Goal: Transaction & Acquisition: Purchase product/service

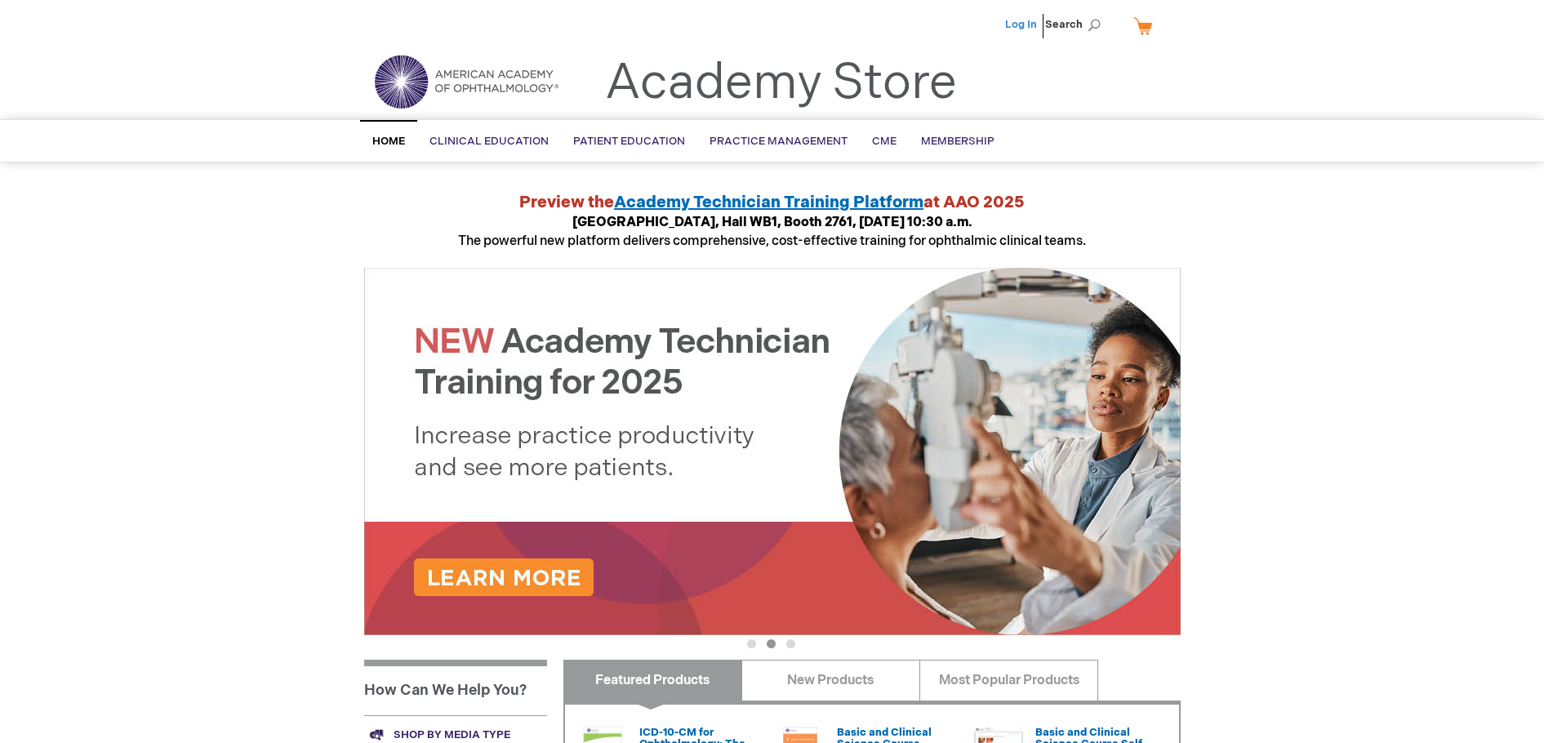
click at [1030, 20] on link "Log In" at bounding box center [1021, 24] width 32 height 13
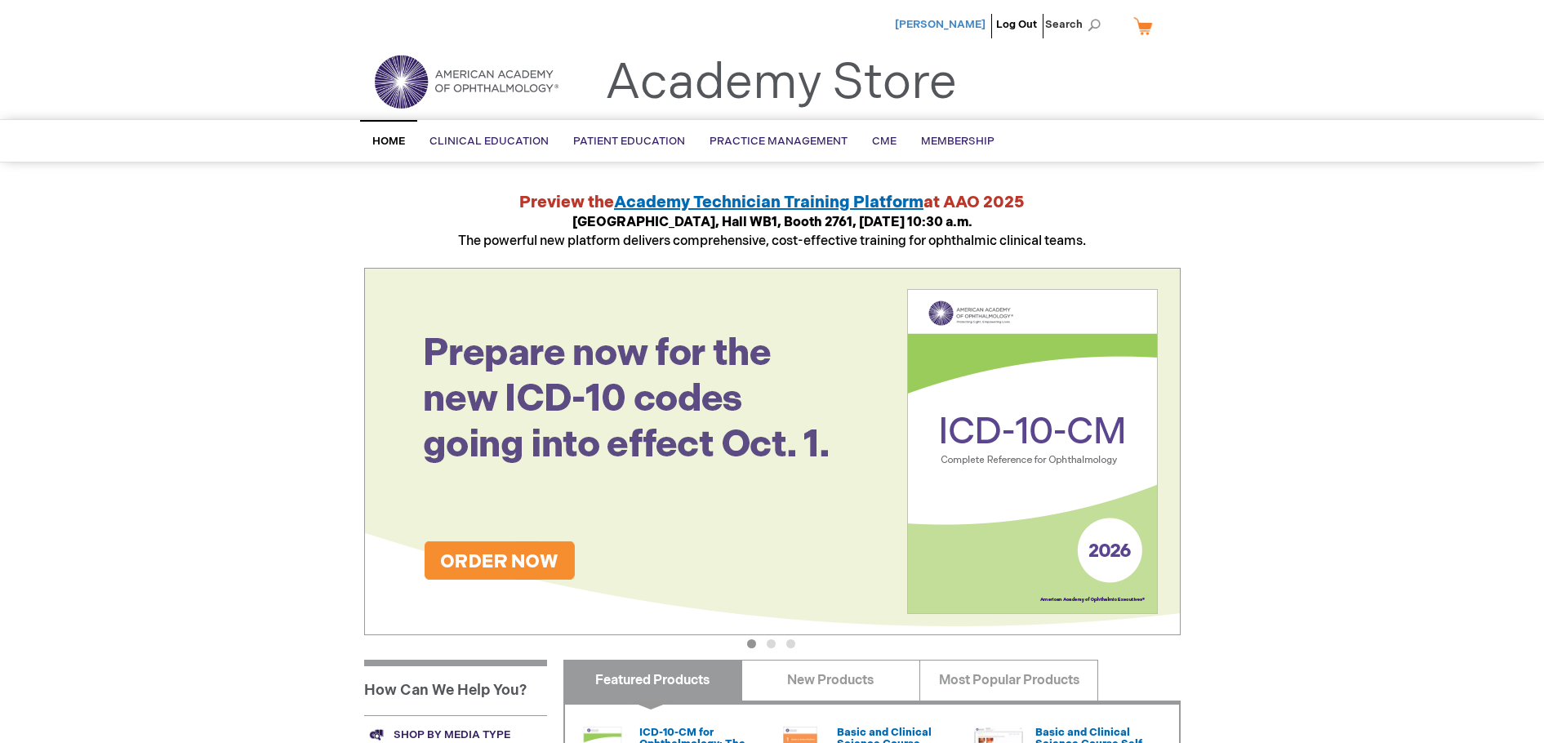
click at [938, 23] on span "[PERSON_NAME]" at bounding box center [940, 24] width 91 height 13
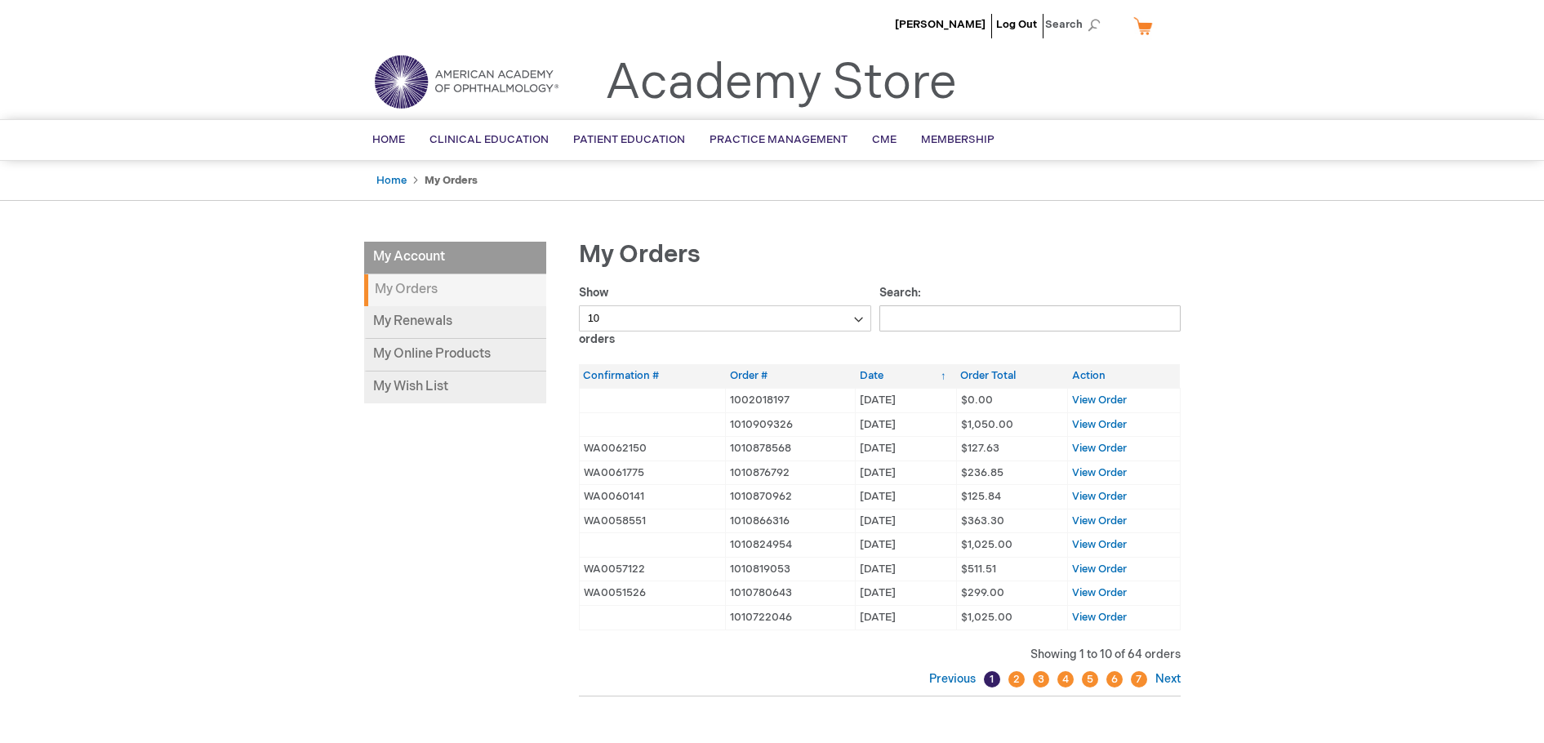
click at [414, 290] on strong "My Orders" at bounding box center [455, 290] width 182 height 32
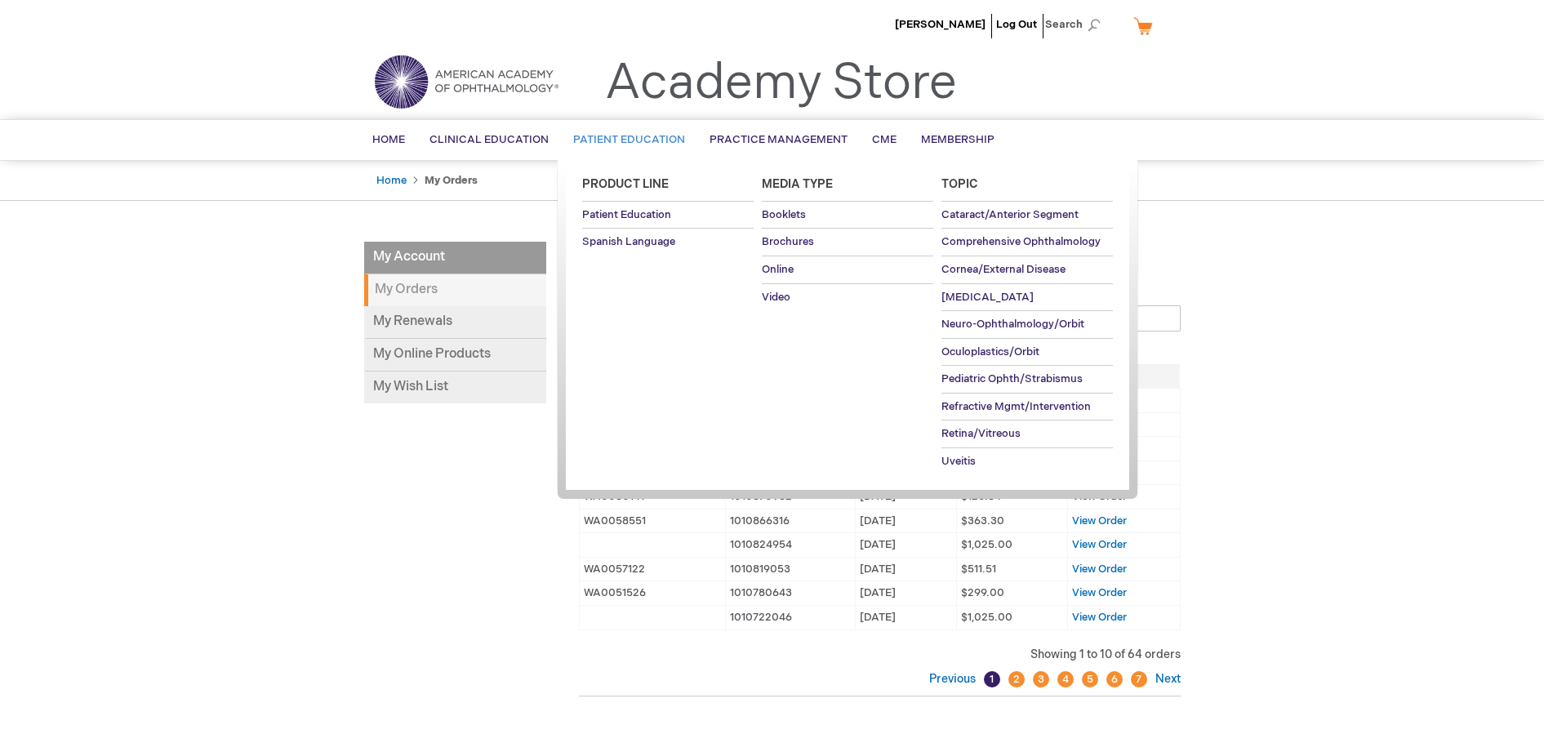
click at [610, 140] on span "Patient Education" at bounding box center [629, 139] width 112 height 13
click at [795, 238] on span "Brochures" at bounding box center [788, 241] width 52 height 13
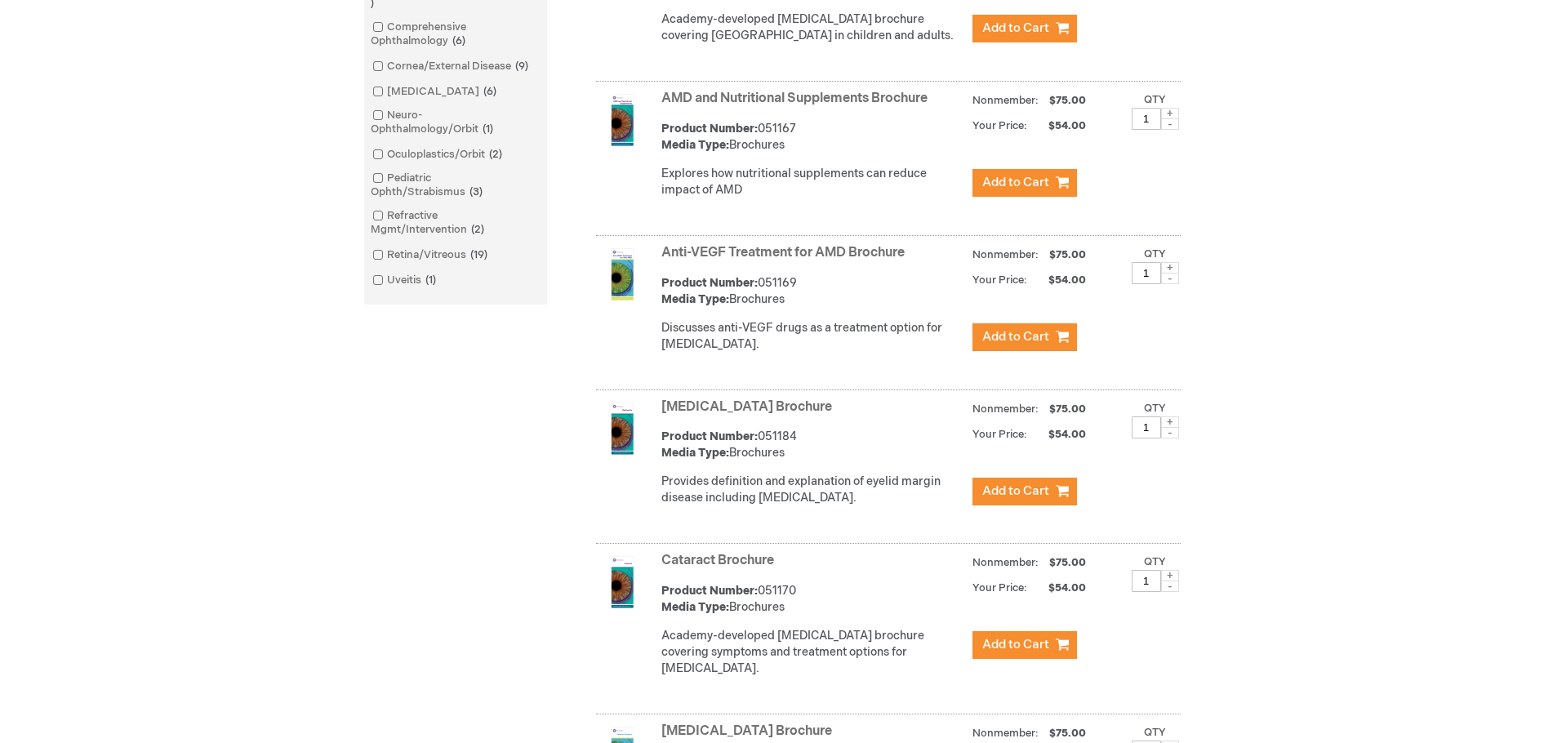
scroll to position [572, 0]
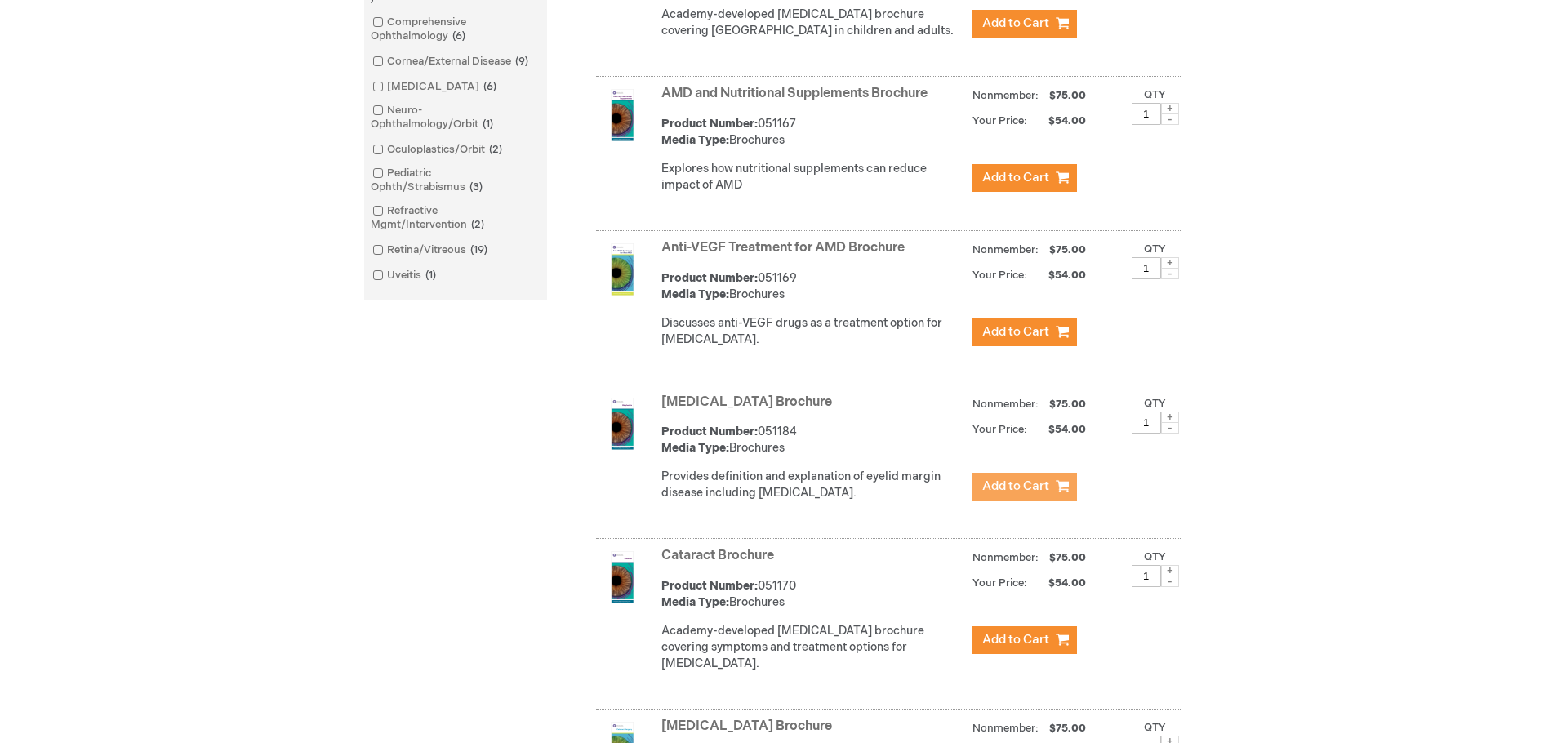
click at [1009, 494] on span "Add to Cart" at bounding box center [1015, 487] width 67 height 16
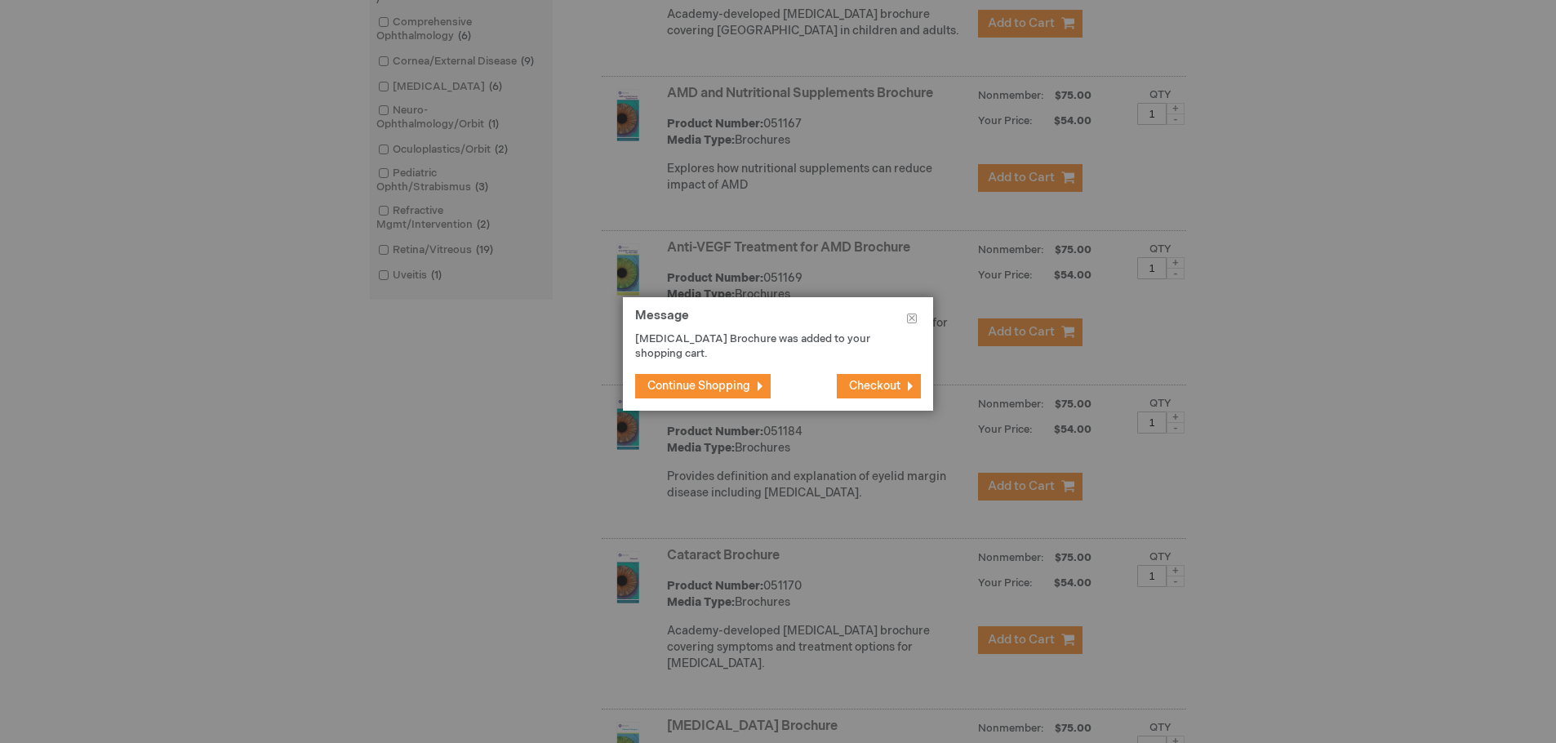
click at [671, 384] on span "Continue Shopping" at bounding box center [699, 386] width 103 height 14
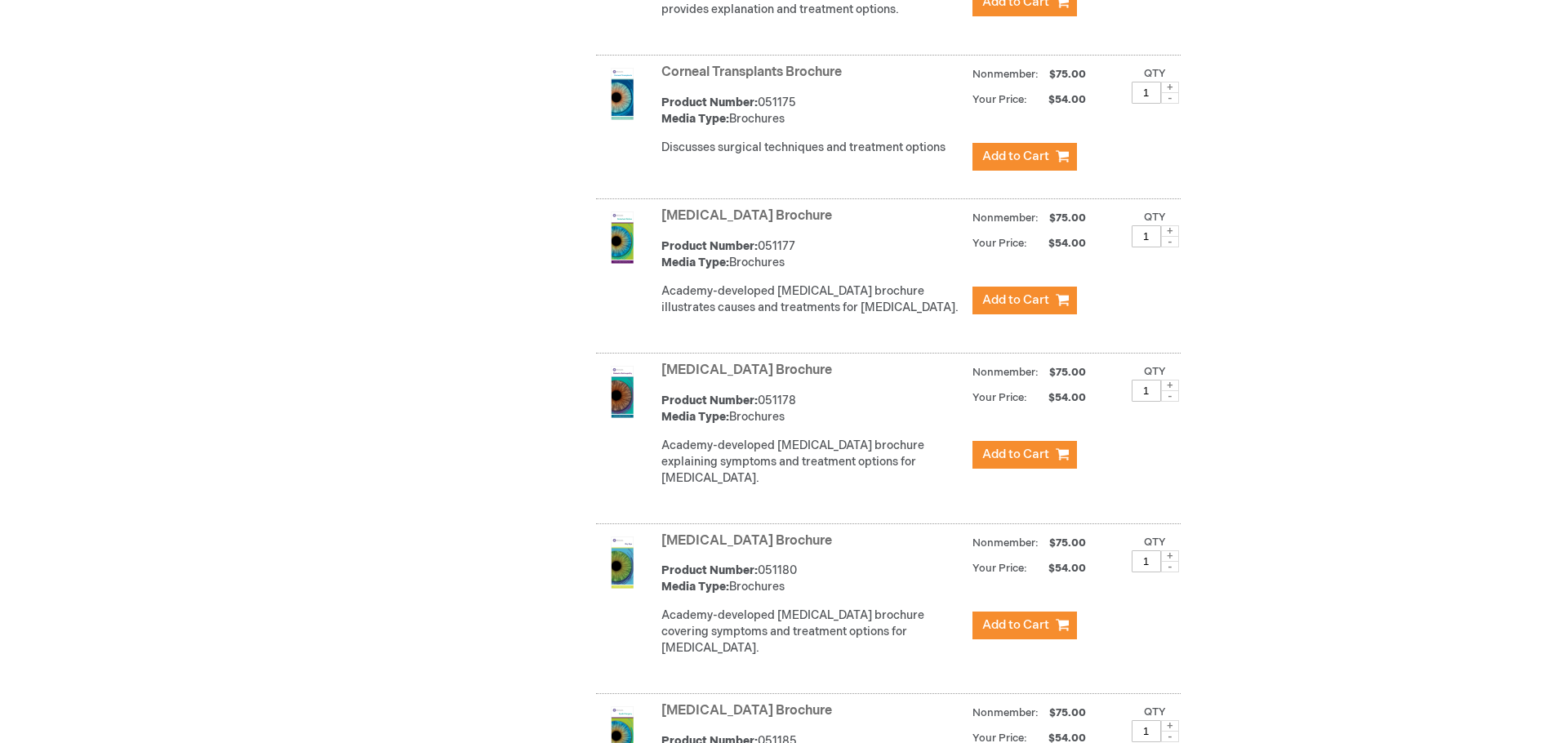
scroll to position [1681, 0]
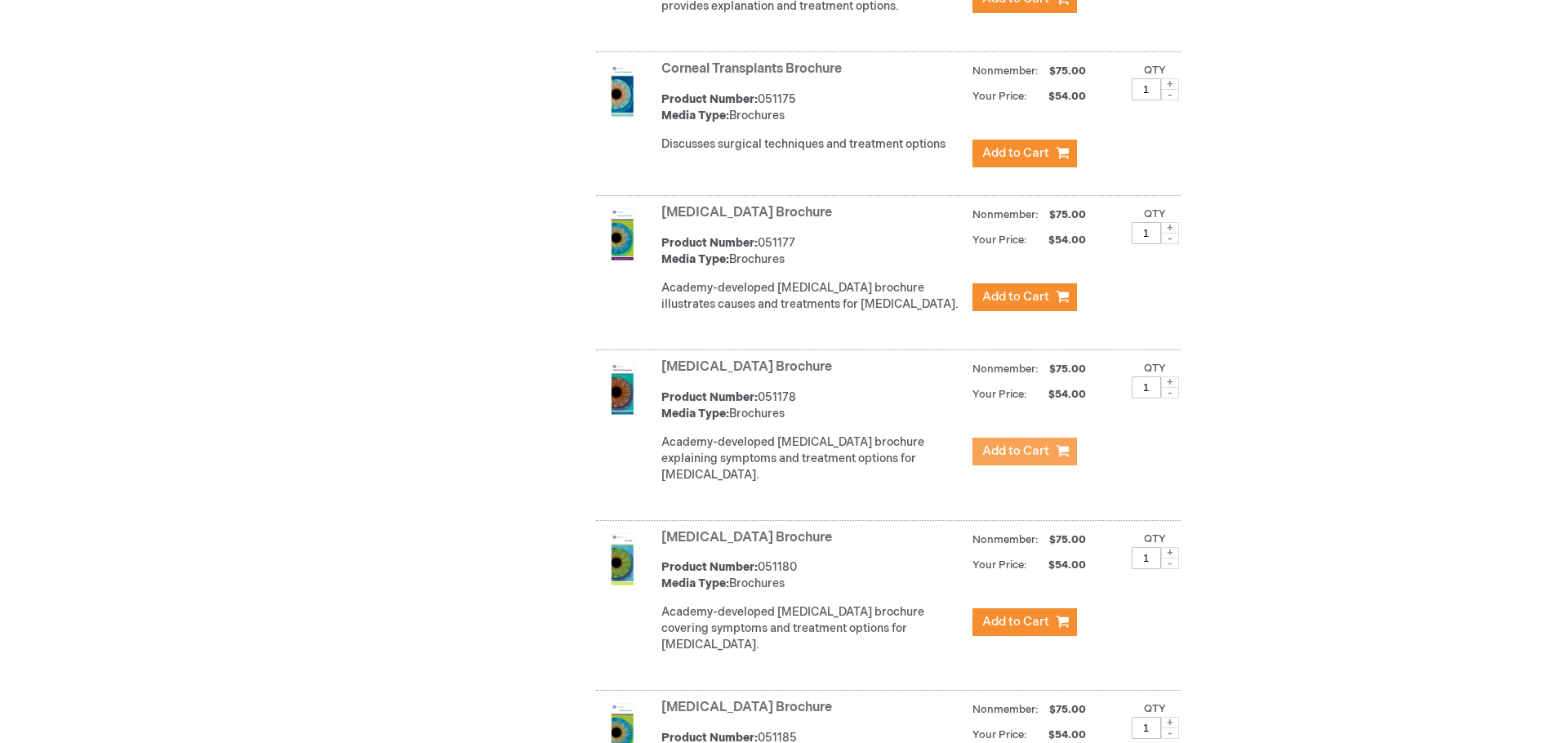
click at [1024, 459] on span "Add to Cart" at bounding box center [1015, 451] width 67 height 16
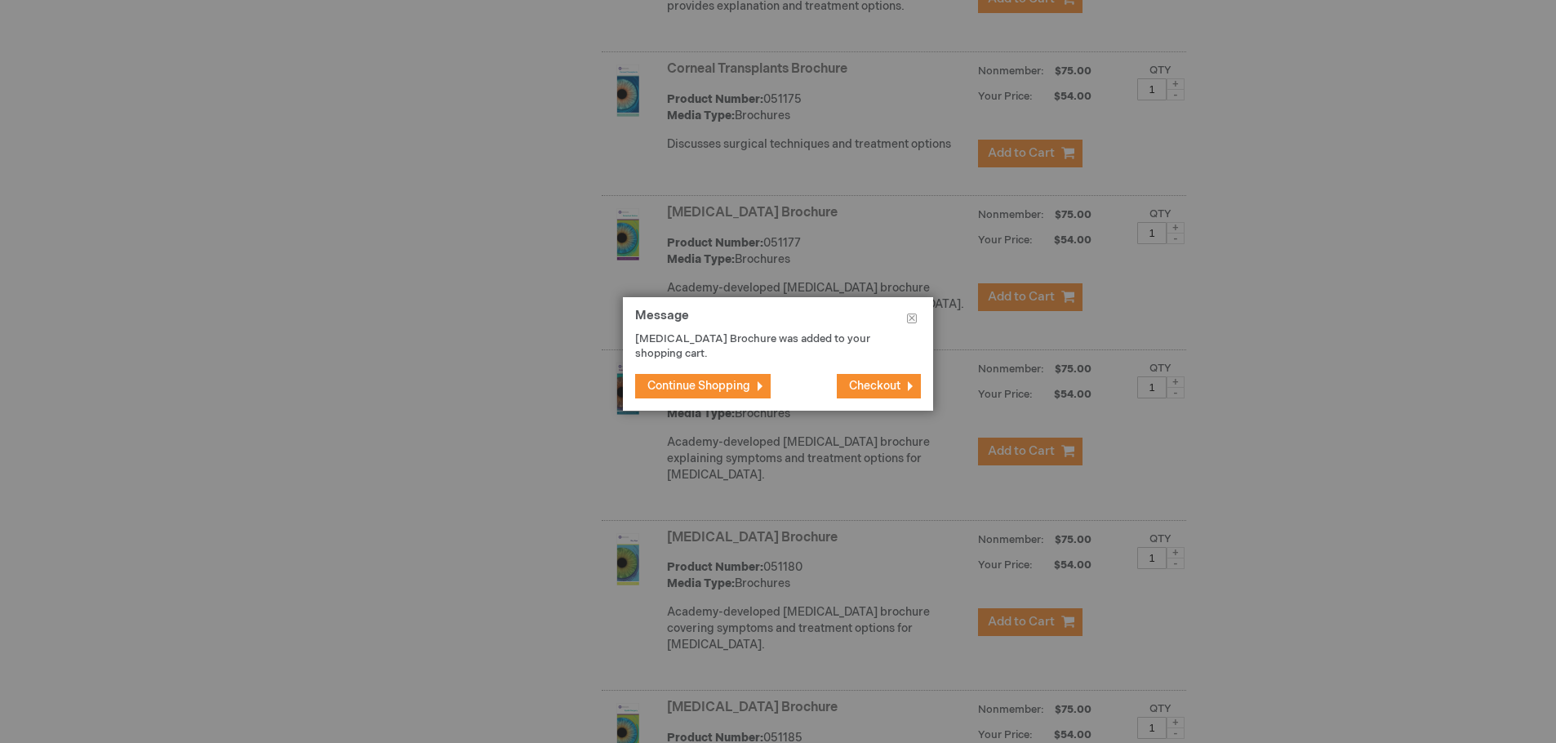
click at [712, 381] on span "Continue Shopping" at bounding box center [699, 386] width 103 height 14
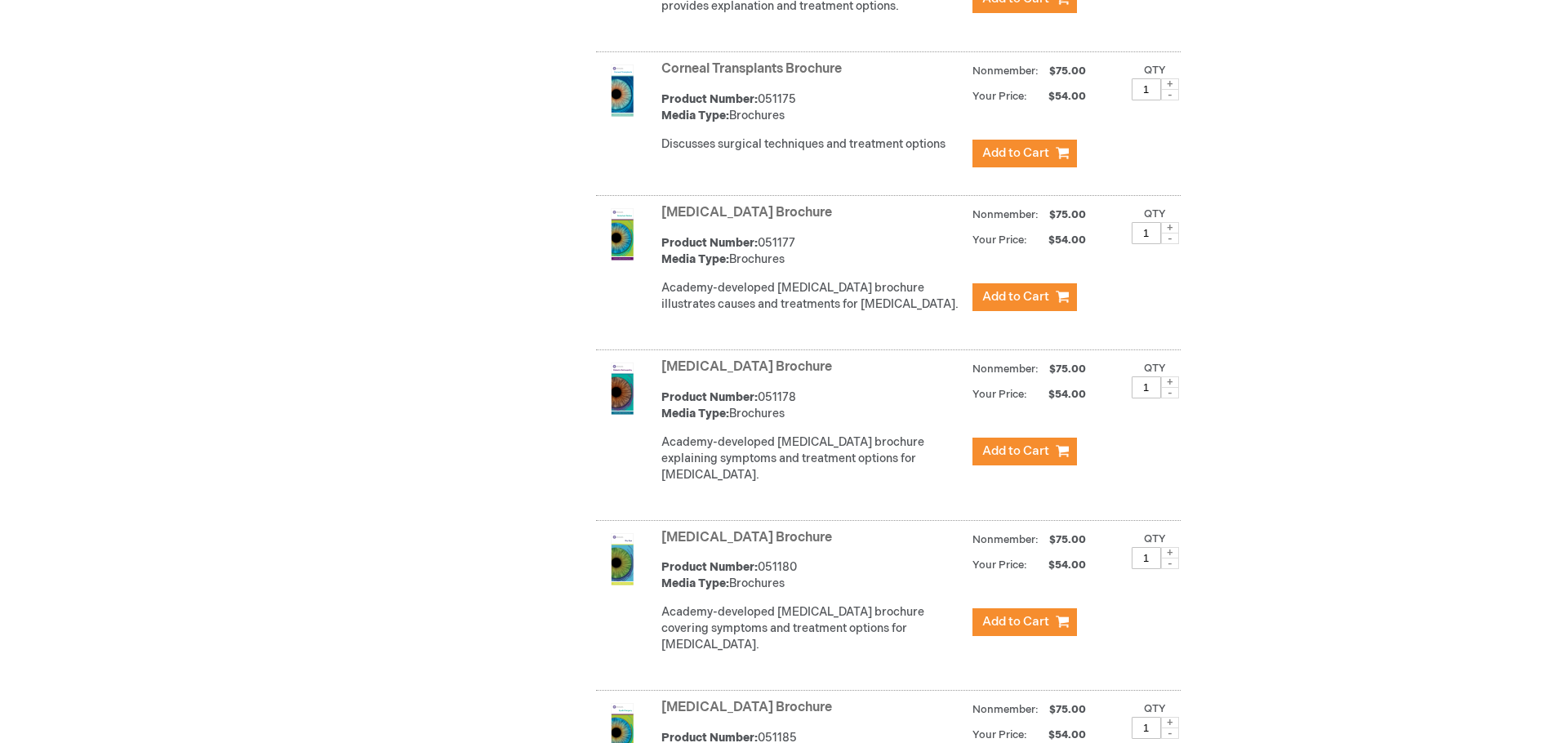
click at [1169, 559] on span at bounding box center [1170, 552] width 18 height 11
type input "2"
click at [1012, 630] on span "Add to Cart" at bounding box center [1015, 622] width 67 height 16
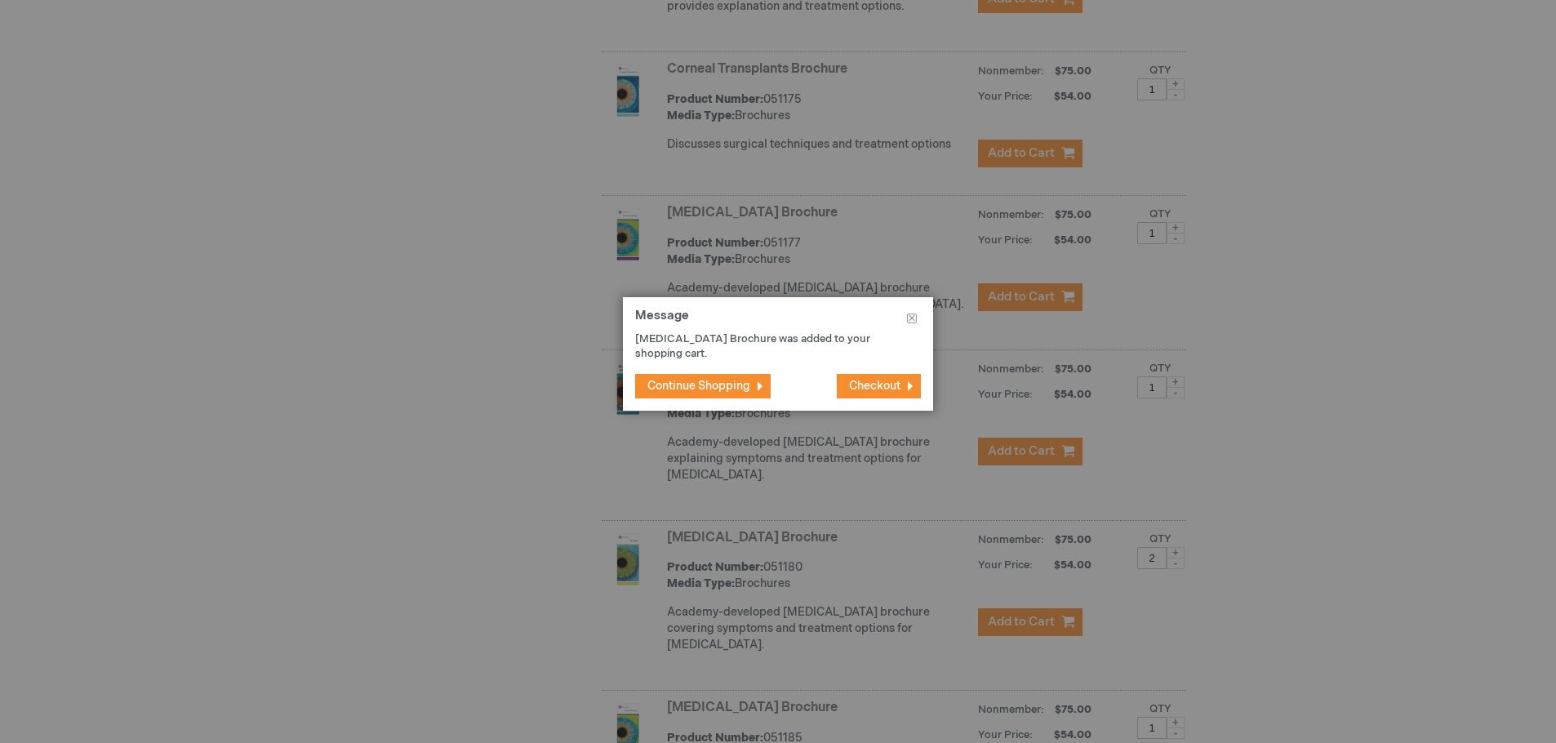
click at [728, 379] on span "Continue Shopping" at bounding box center [699, 386] width 103 height 14
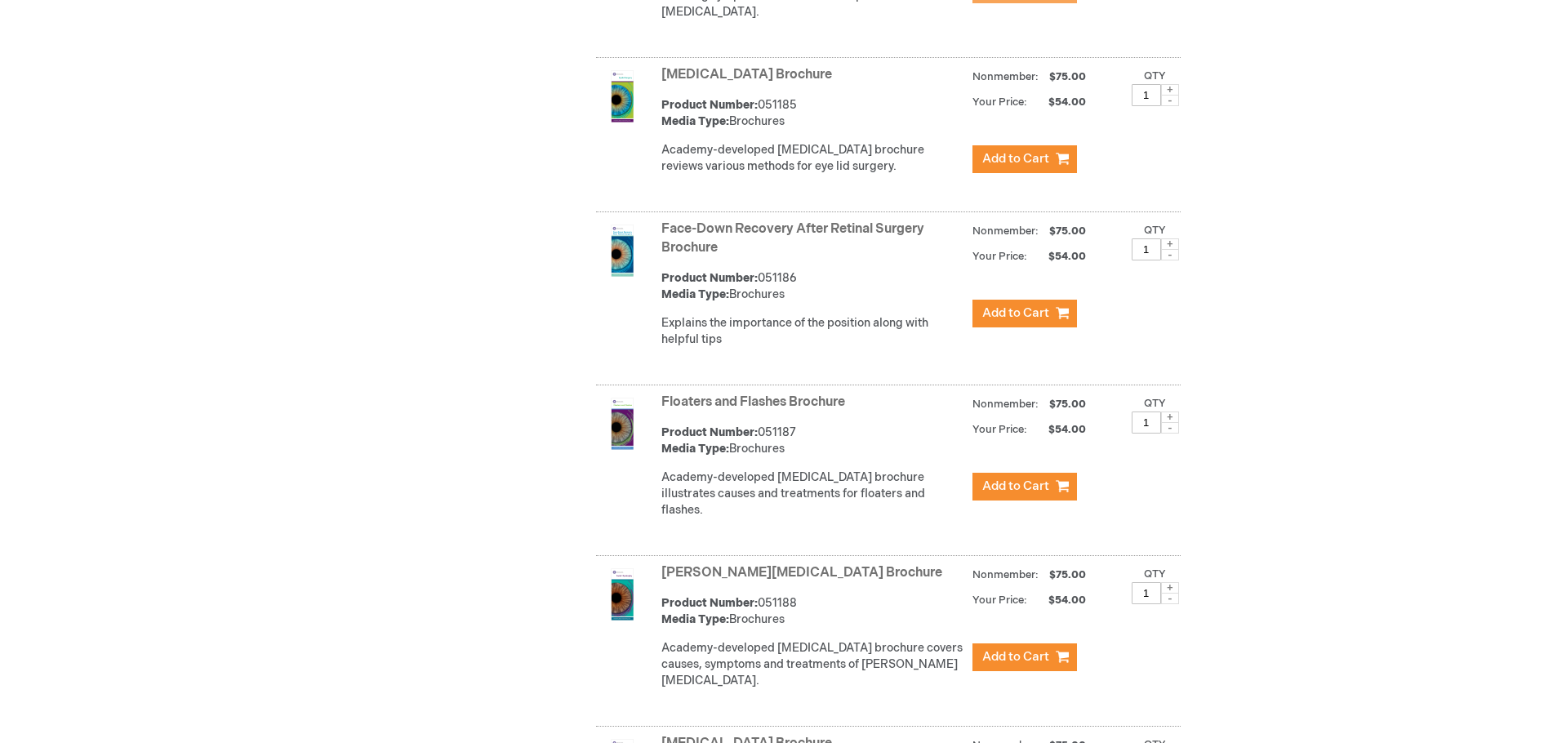
scroll to position [2335, 0]
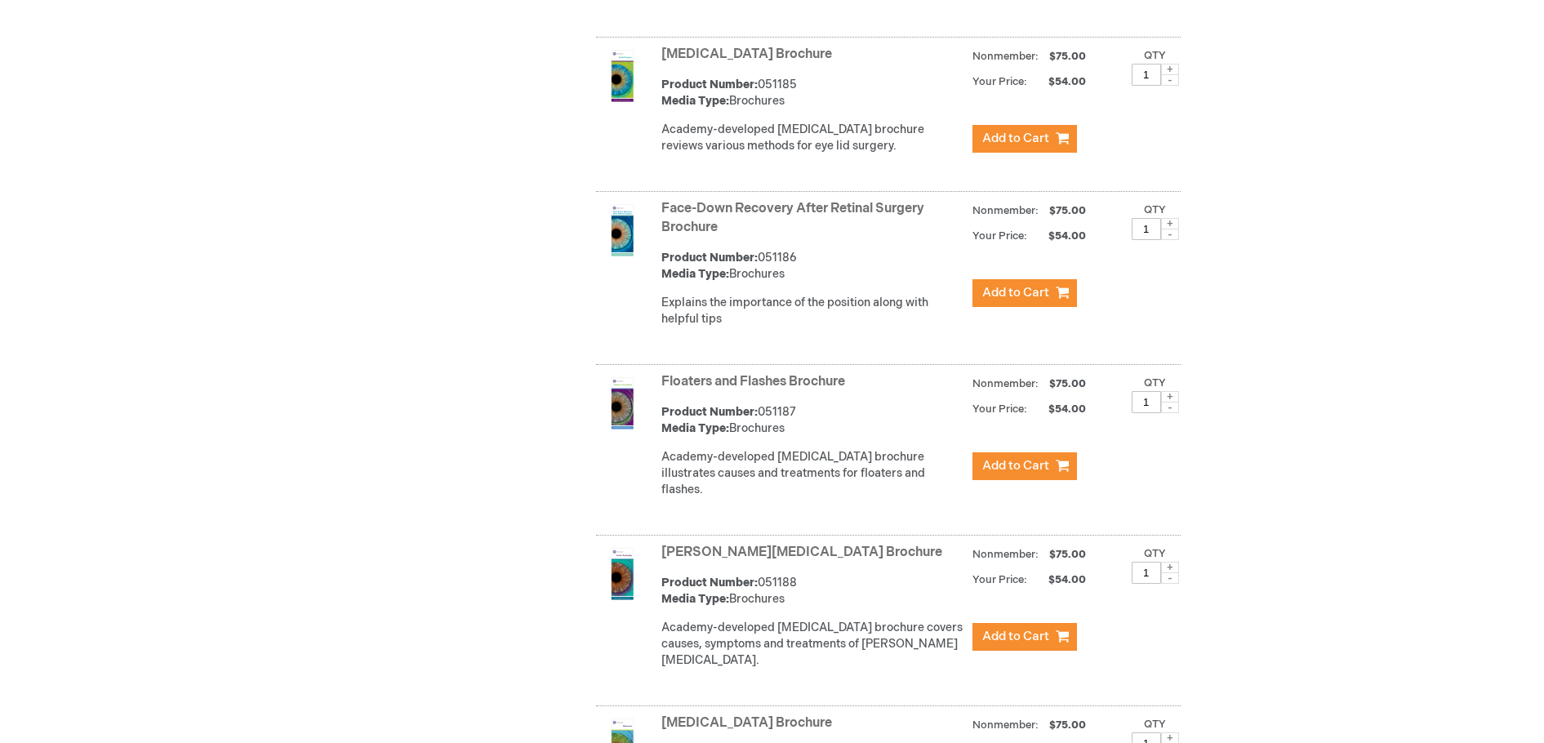
click at [1168, 395] on span at bounding box center [1170, 396] width 18 height 11
type input "2"
click at [999, 461] on span "Add to Cart" at bounding box center [1015, 466] width 67 height 16
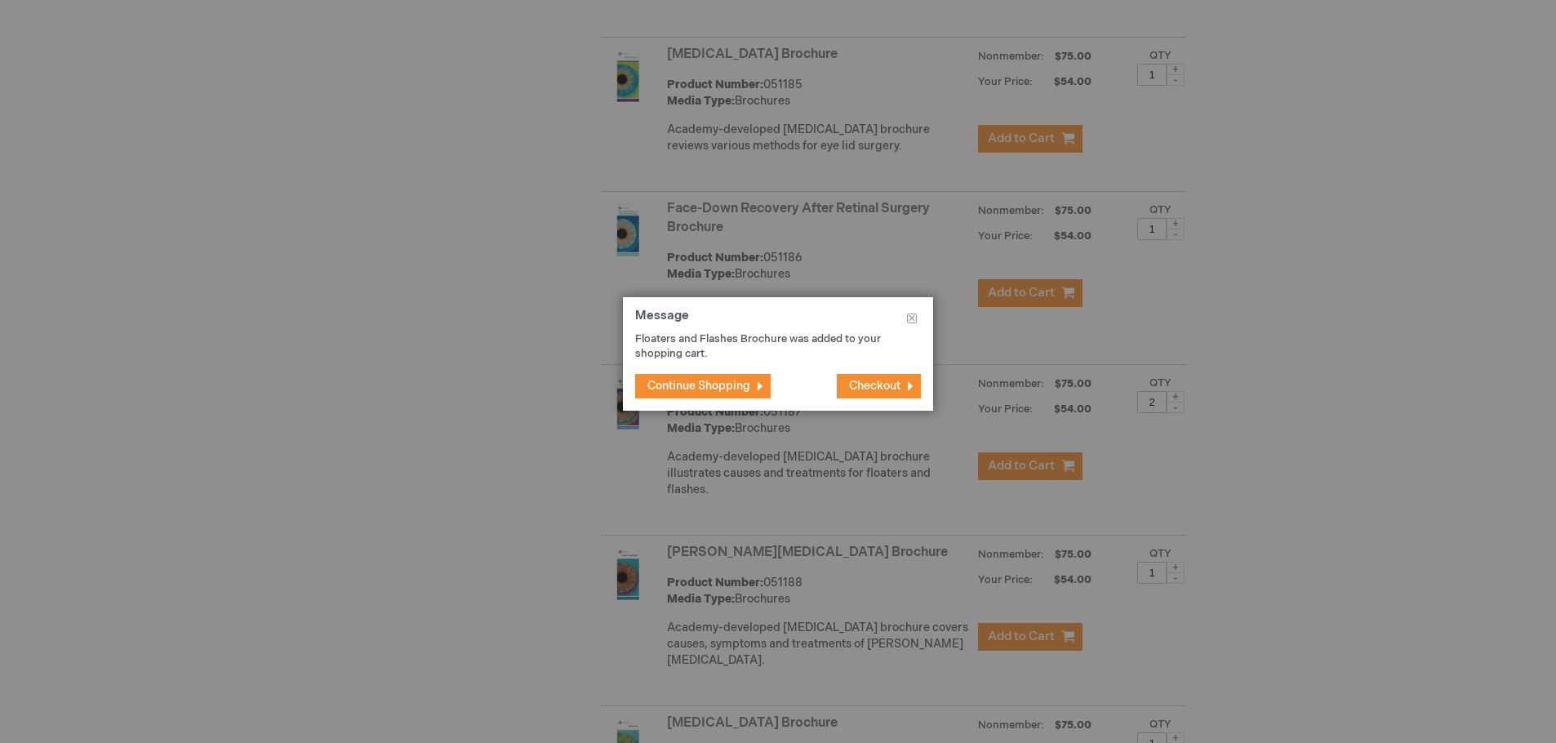
click at [692, 381] on span "Continue Shopping" at bounding box center [699, 386] width 103 height 14
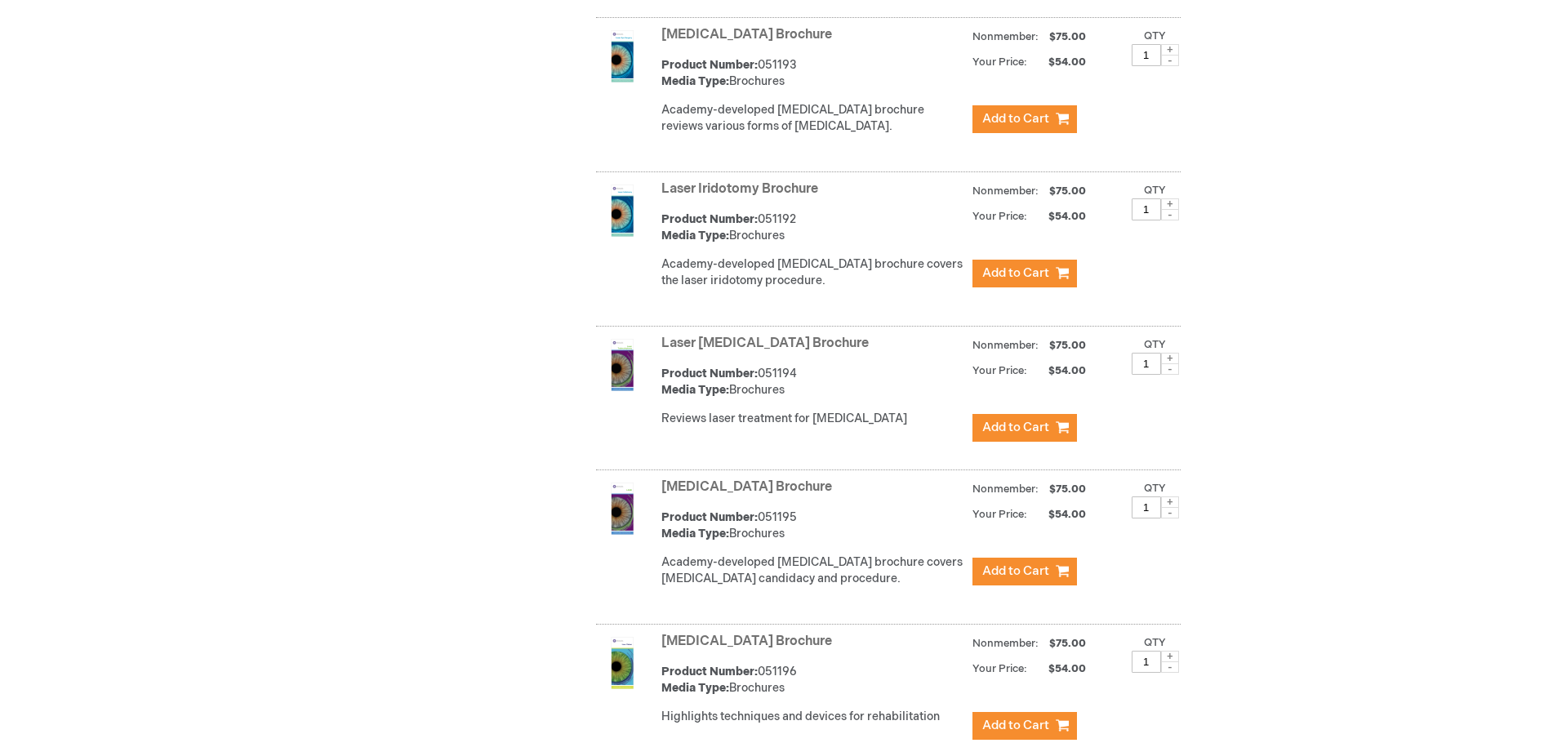
scroll to position [3478, 0]
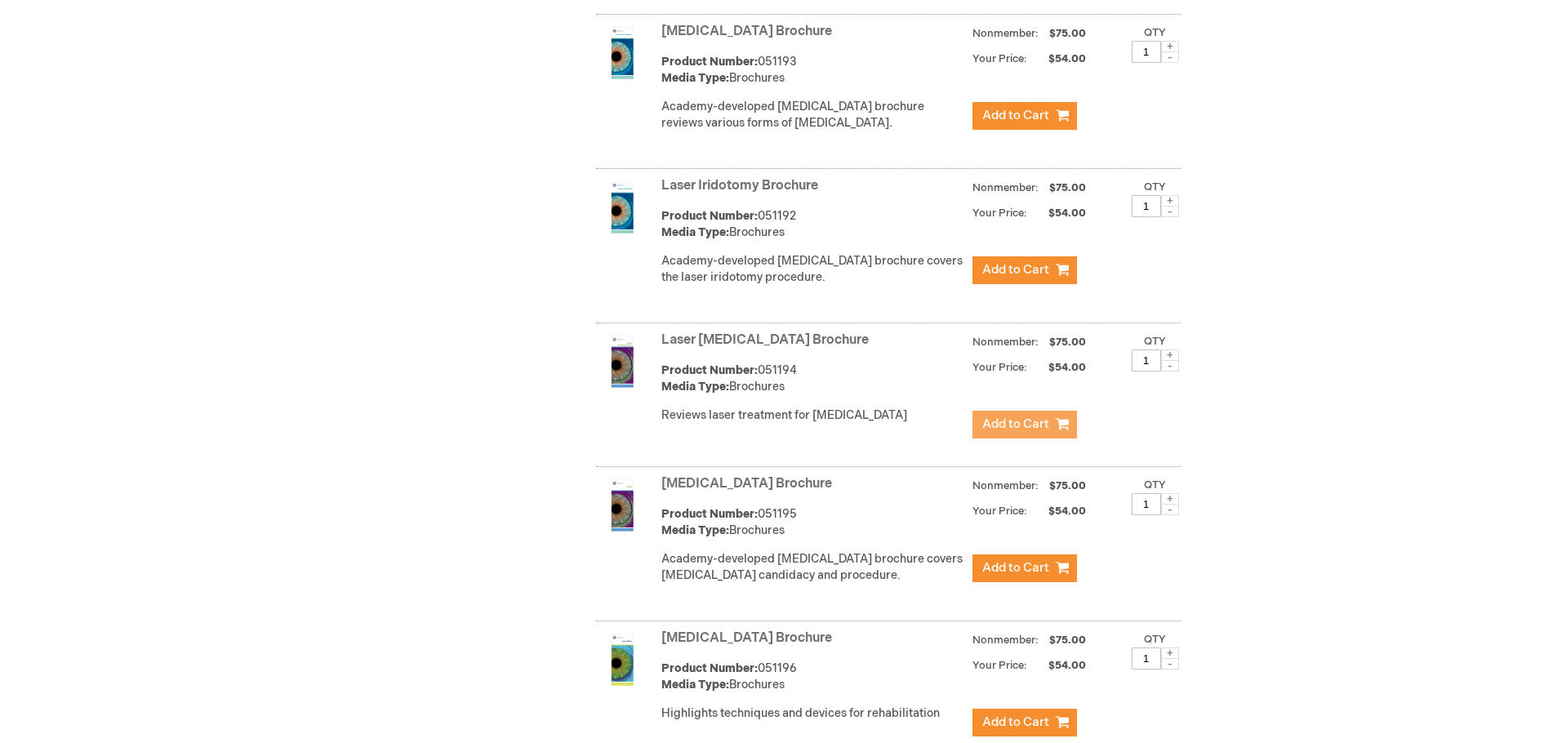
click at [985, 416] on span "Add to Cart" at bounding box center [1015, 424] width 67 height 16
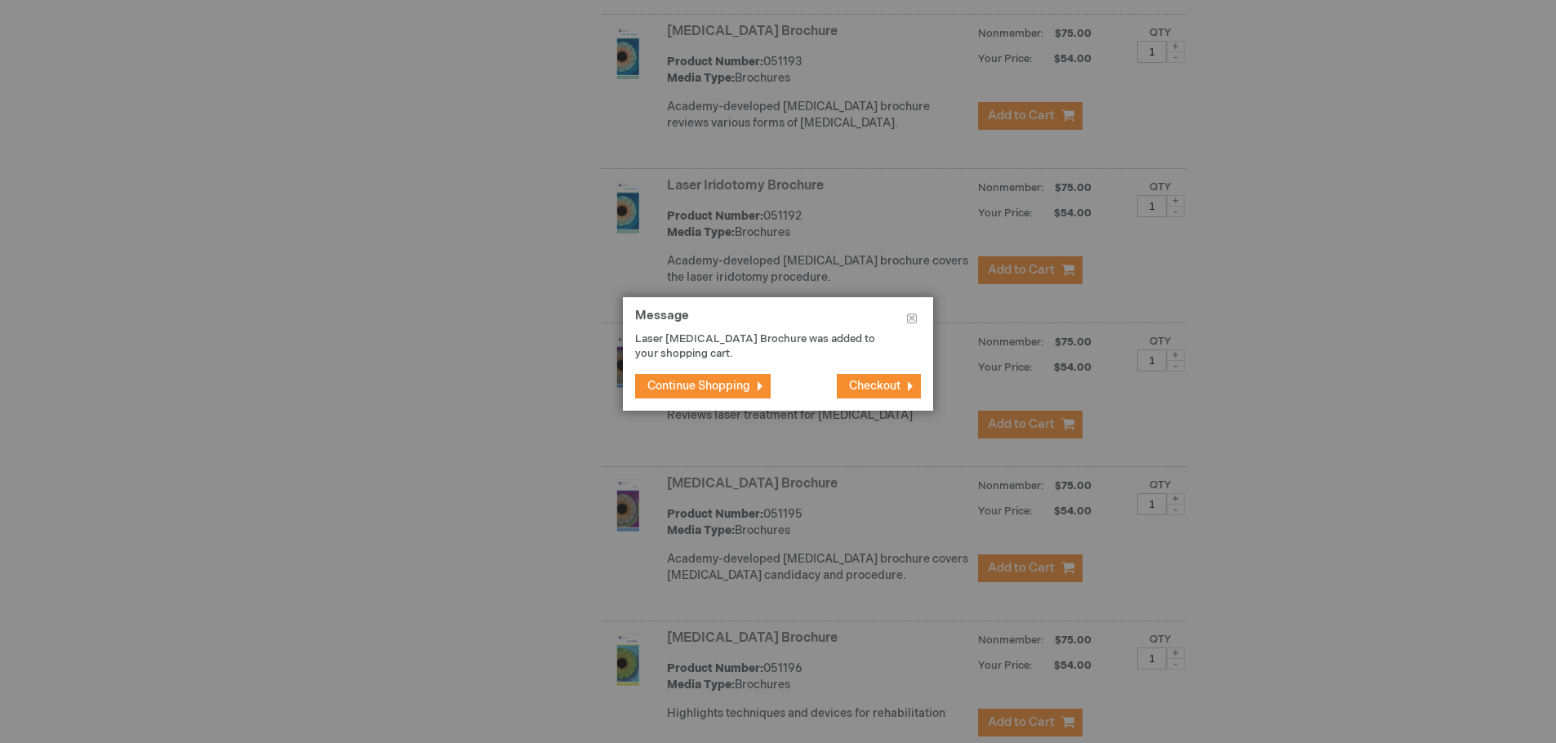
click at [703, 383] on span "Continue Shopping" at bounding box center [699, 386] width 103 height 14
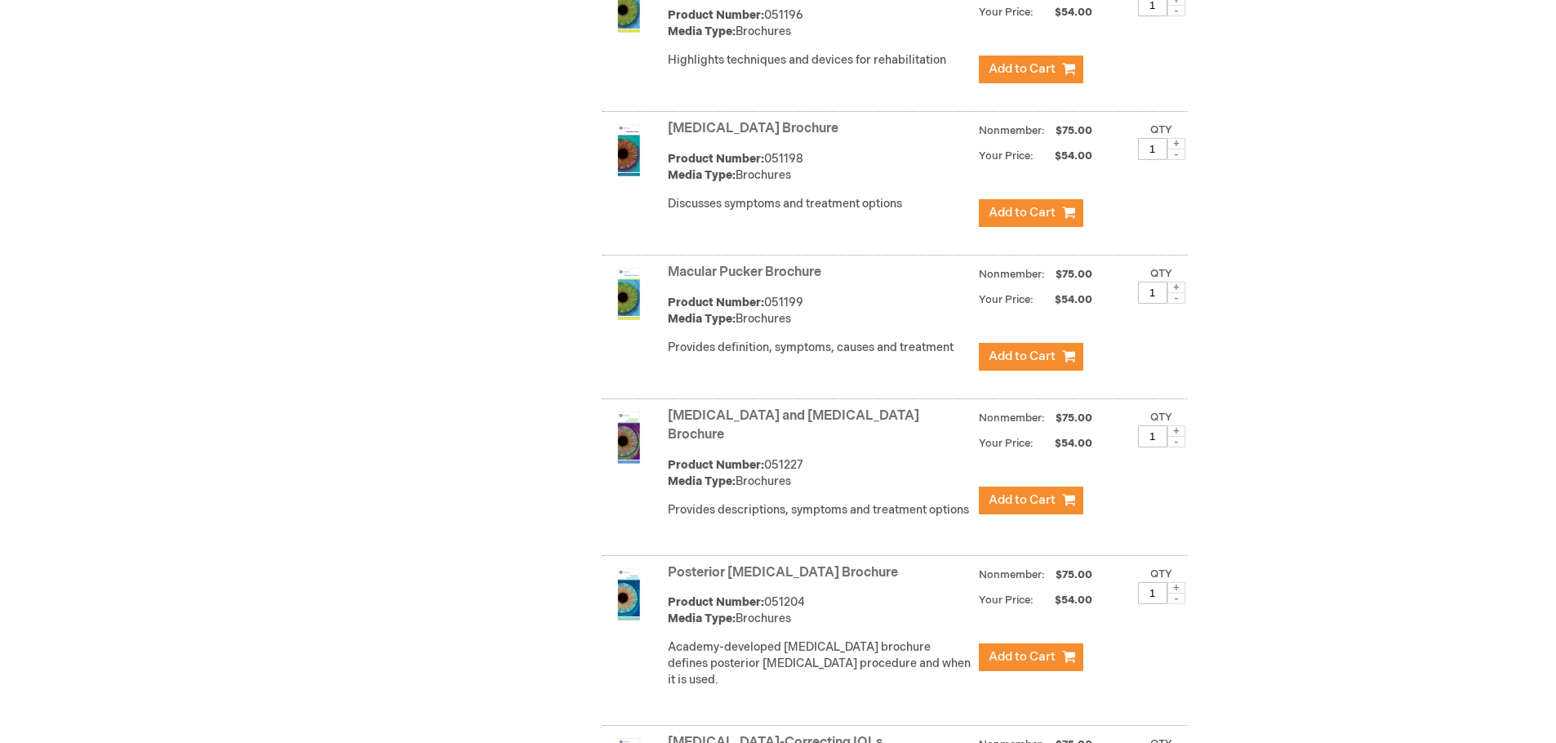
scroll to position [4213, 0]
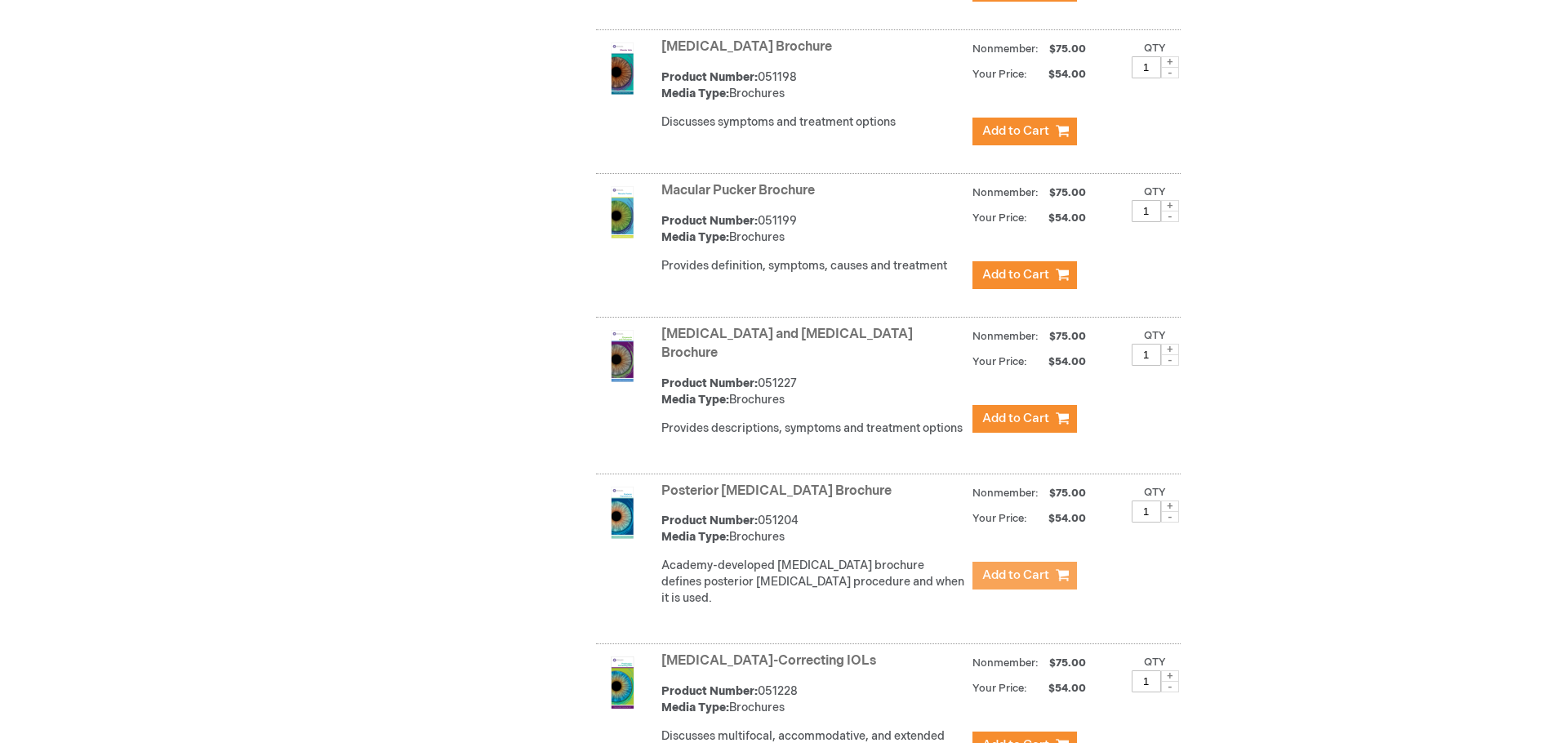
click at [1022, 568] on span "Add to Cart" at bounding box center [1015, 576] width 67 height 16
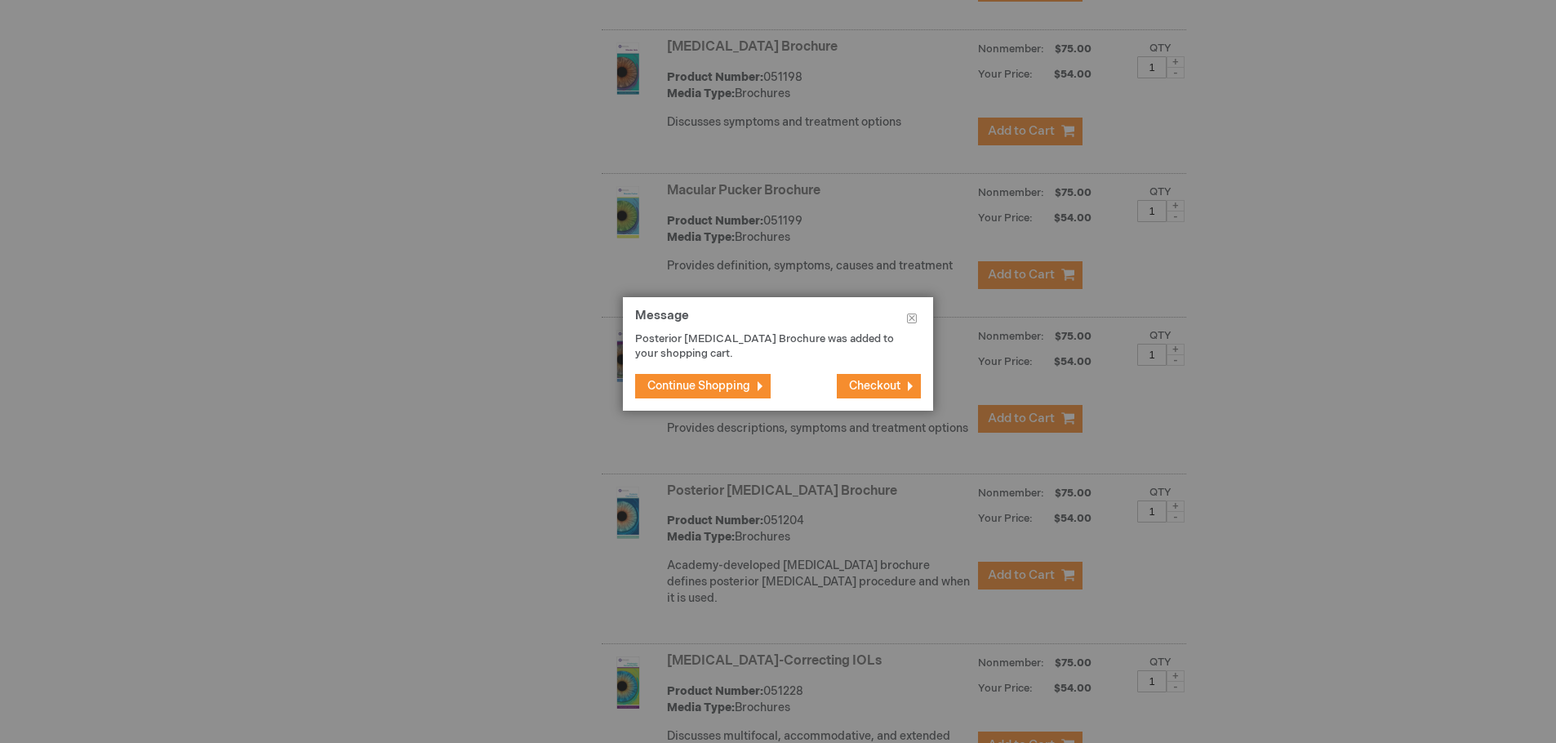
click at [889, 376] on button "Checkout" at bounding box center [879, 386] width 84 height 24
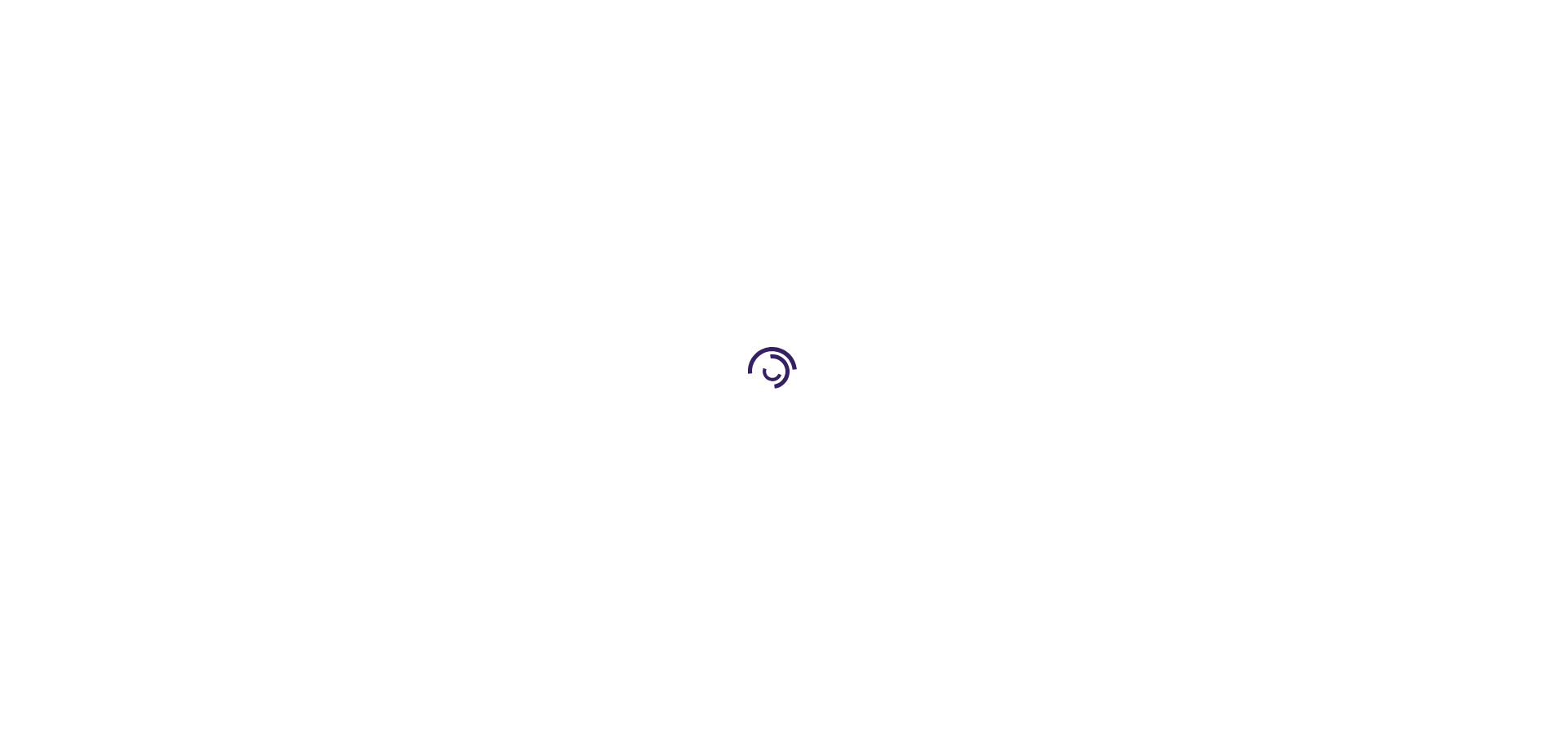
select select "US"
select select "33"
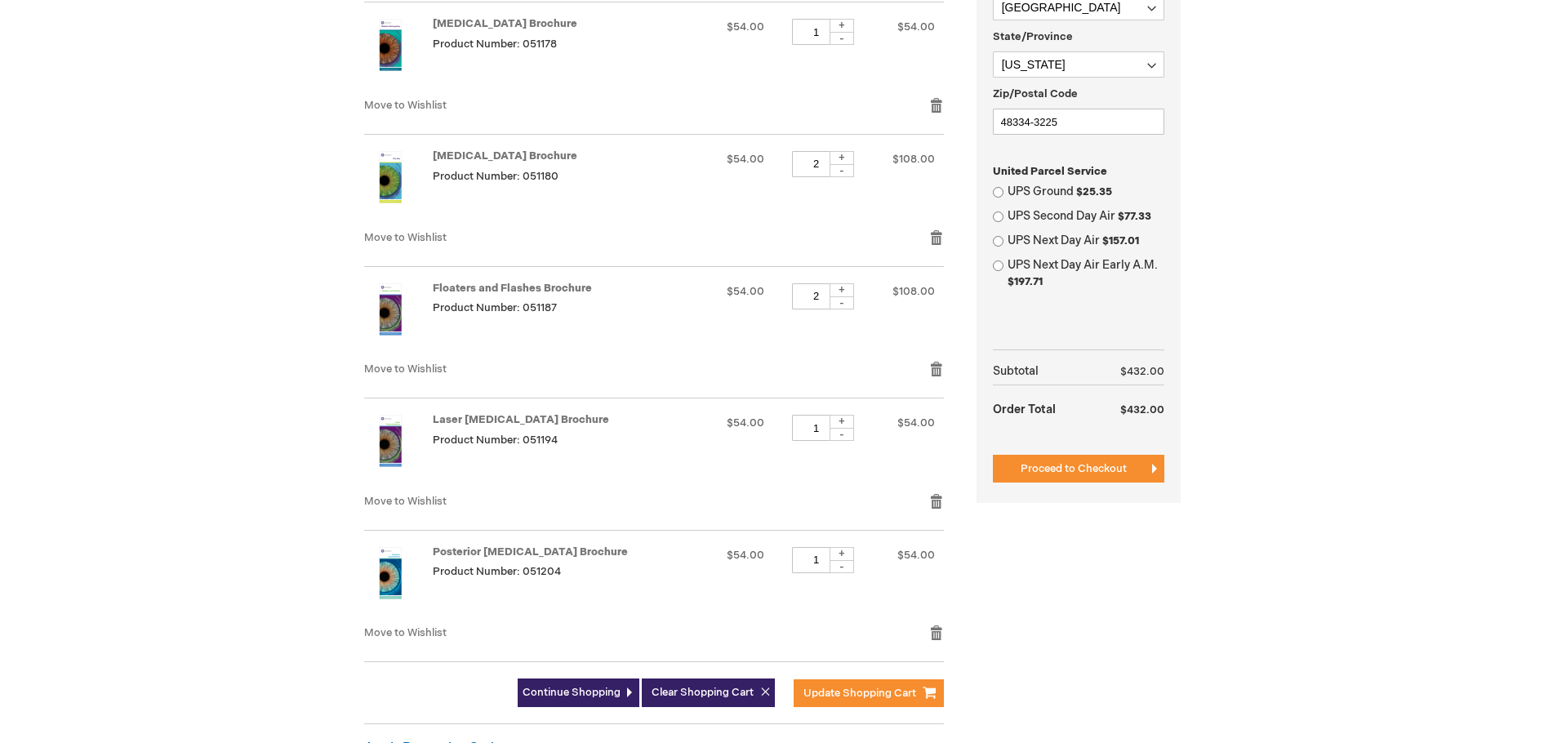
scroll to position [572, 0]
click at [995, 190] on input "UPS Ground $25.35" at bounding box center [998, 193] width 11 height 11
radio input "true"
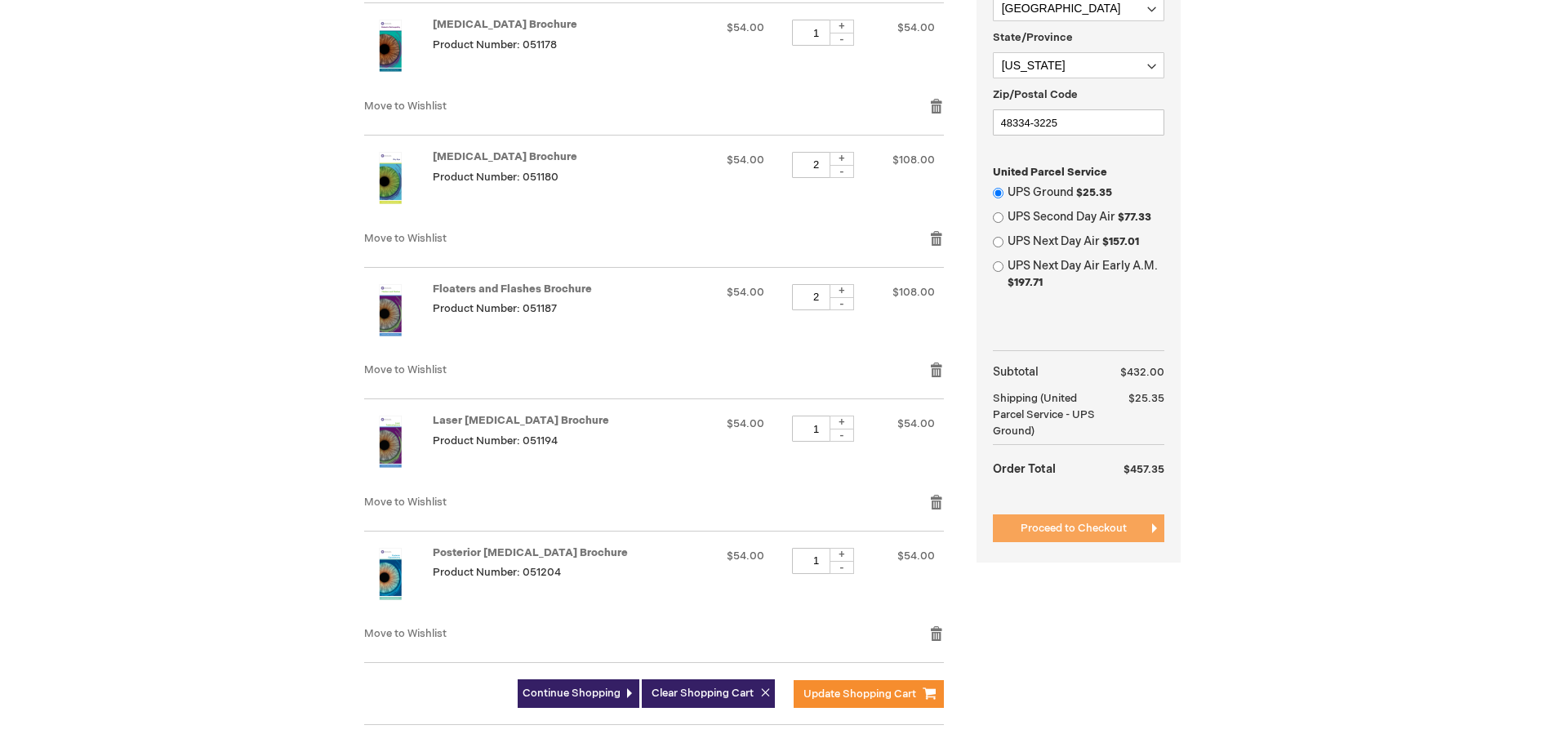
click at [1071, 527] on span "Proceed to Checkout" at bounding box center [1074, 528] width 106 height 13
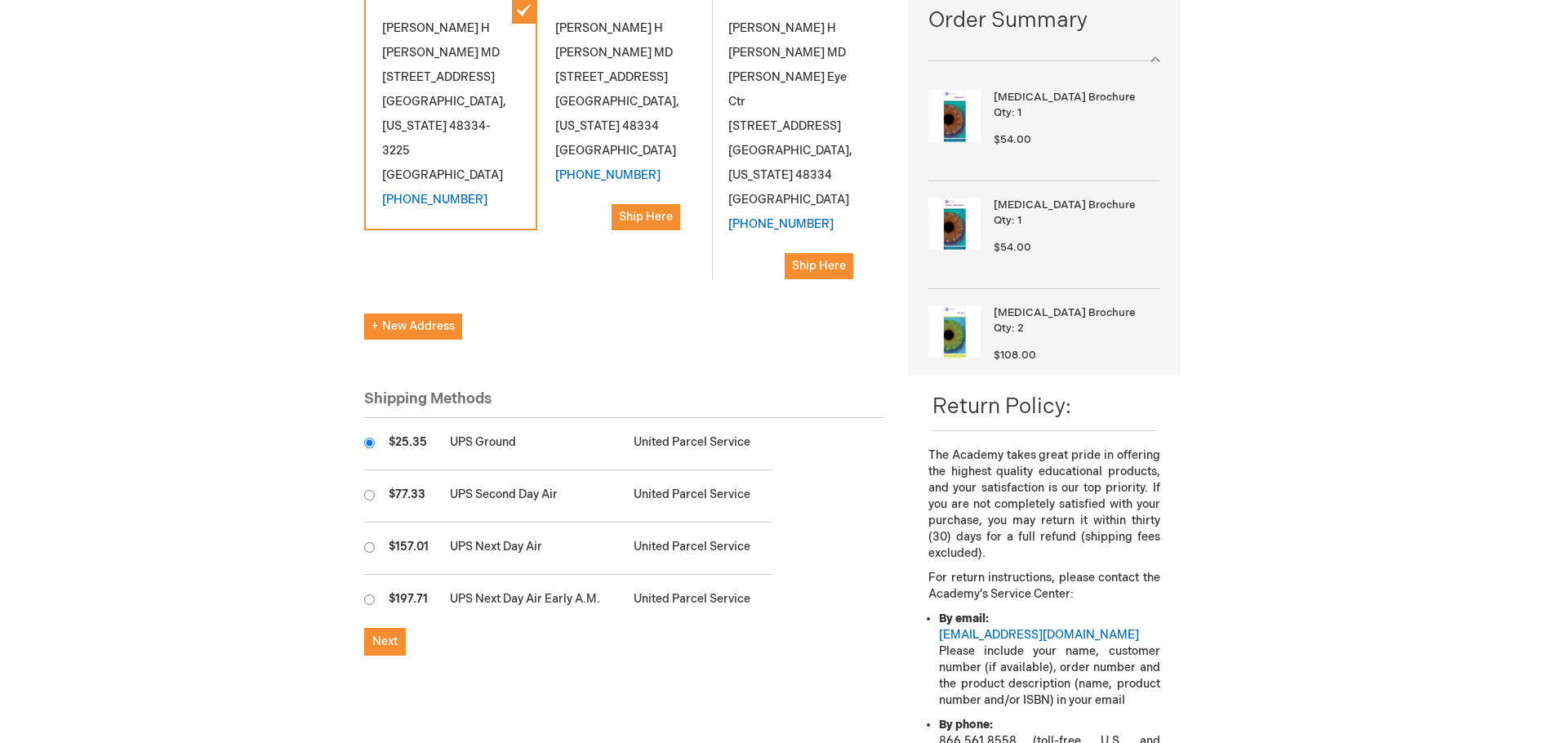
scroll to position [408, 0]
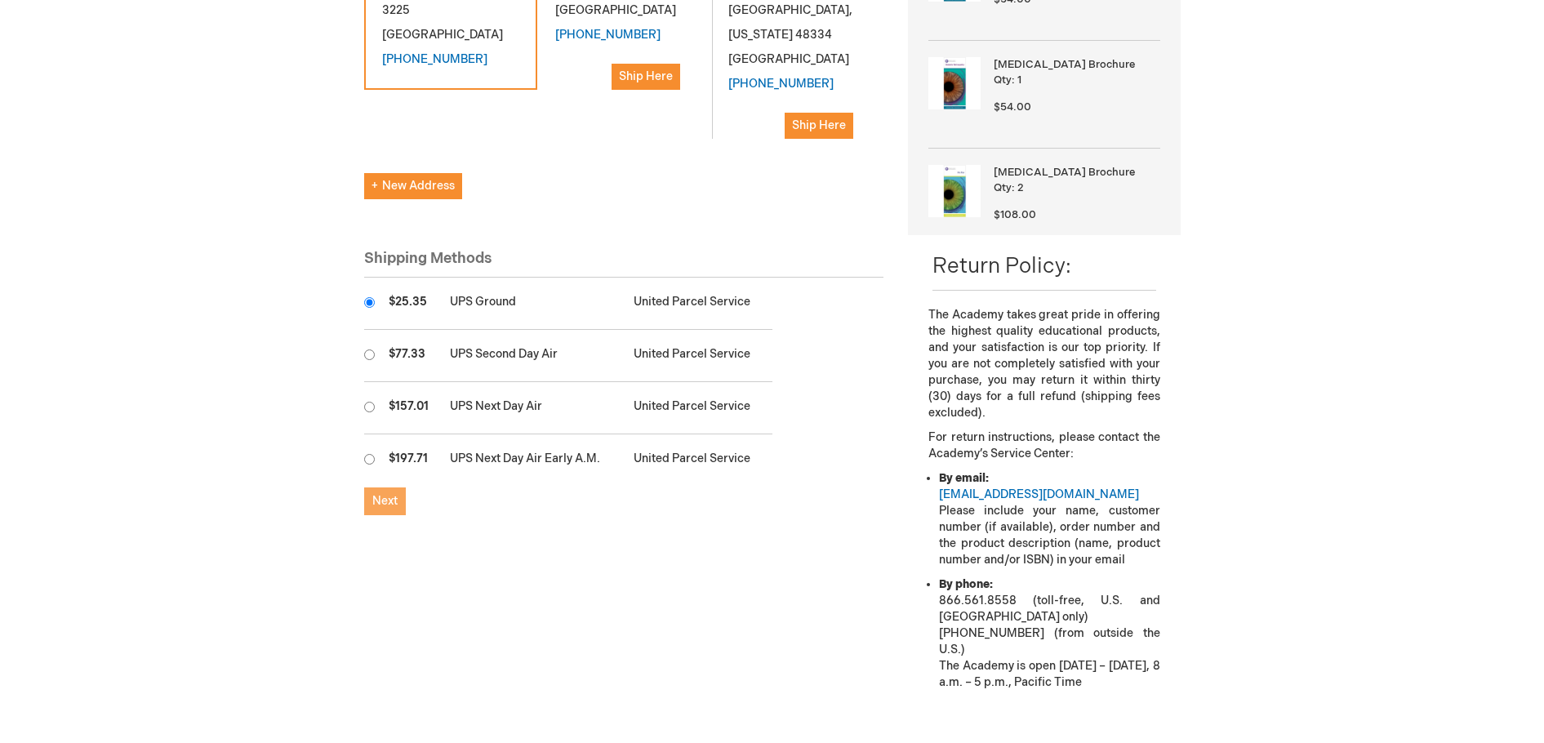
click at [381, 494] on span "Next" at bounding box center [384, 501] width 25 height 14
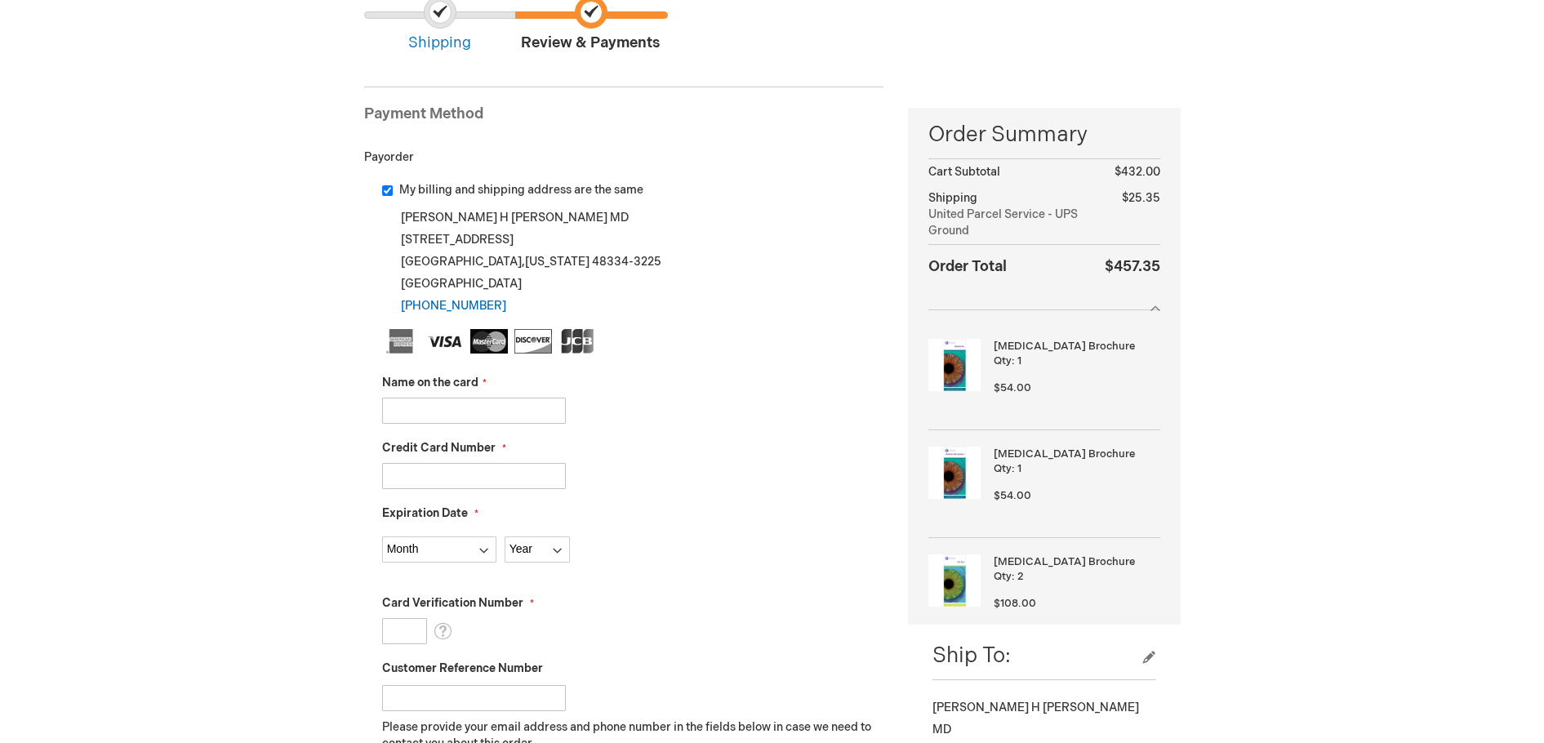
scroll to position [163, 0]
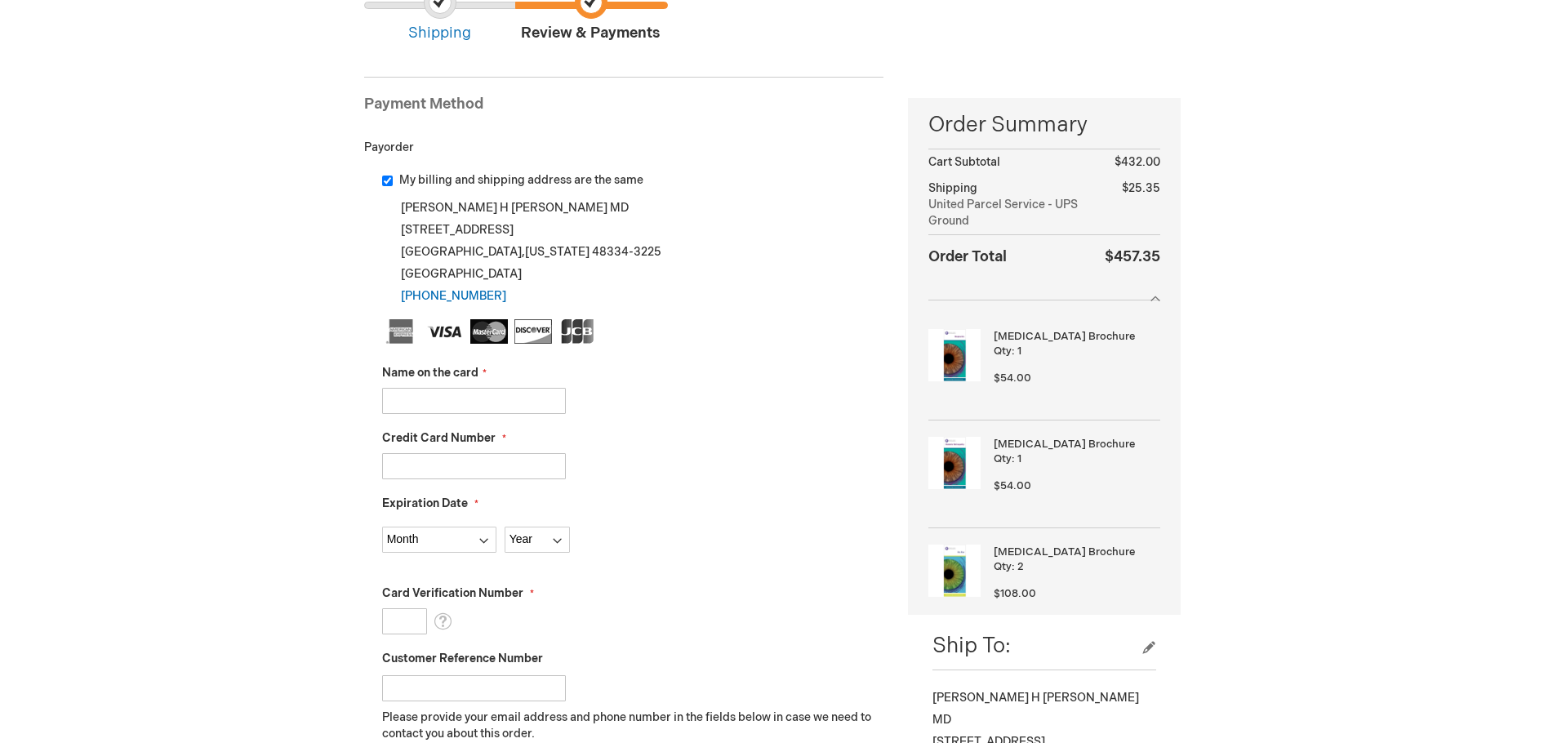
click at [391, 398] on input "Name on the card" at bounding box center [474, 401] width 184 height 26
type input "Ronald H. Bergman MD"
type input "372715637926000"
select select "8"
select select "2030"
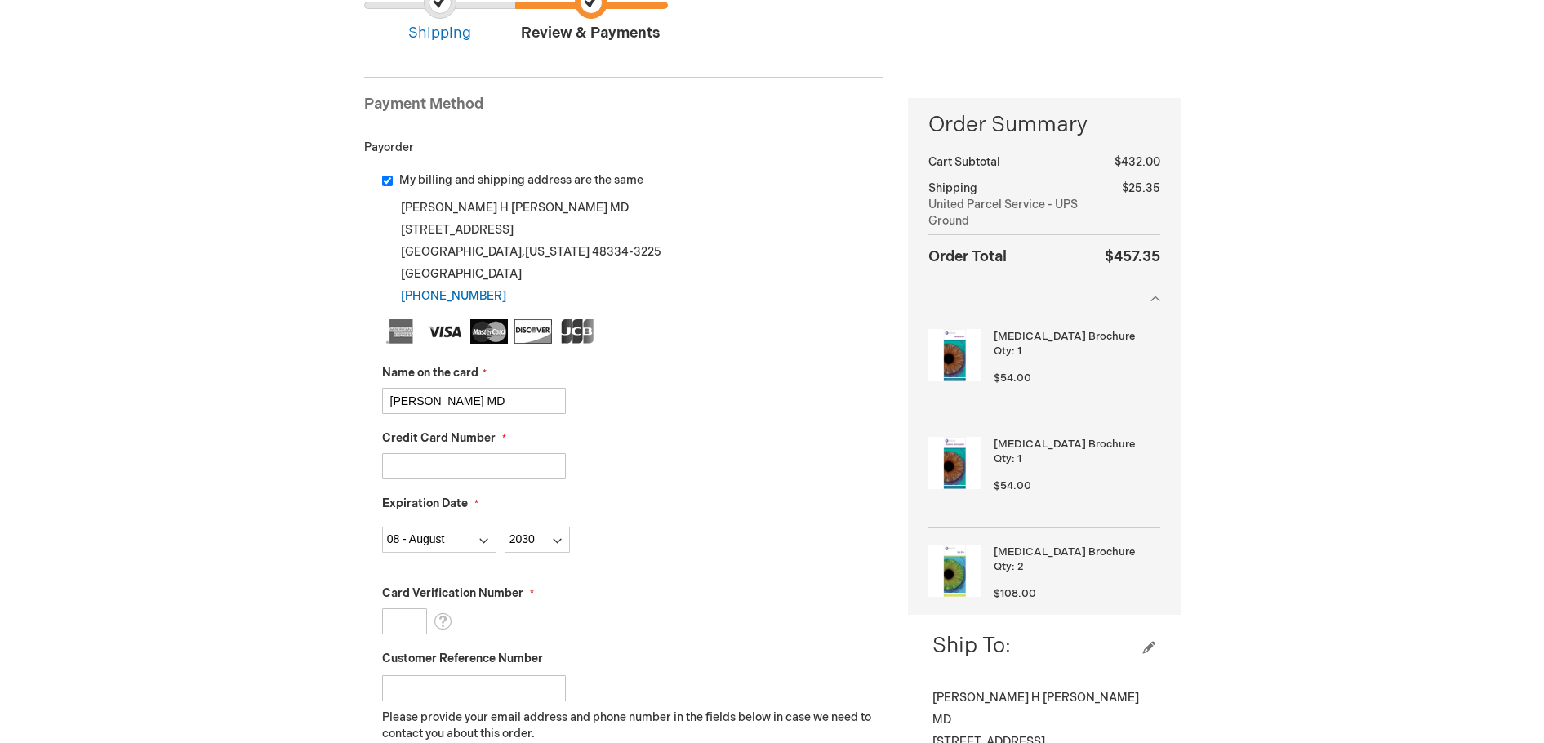
type input "5425"
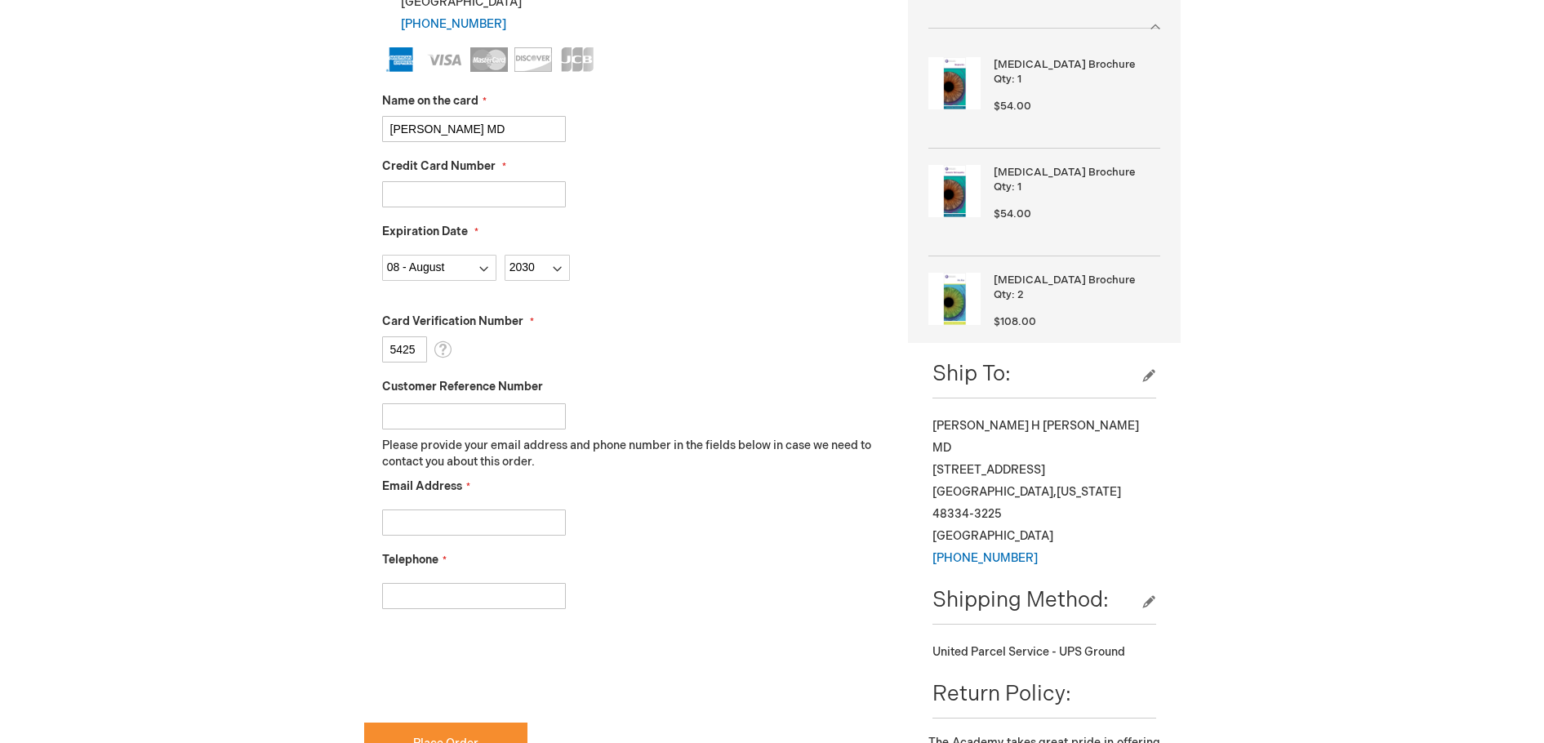
scroll to position [572, 0]
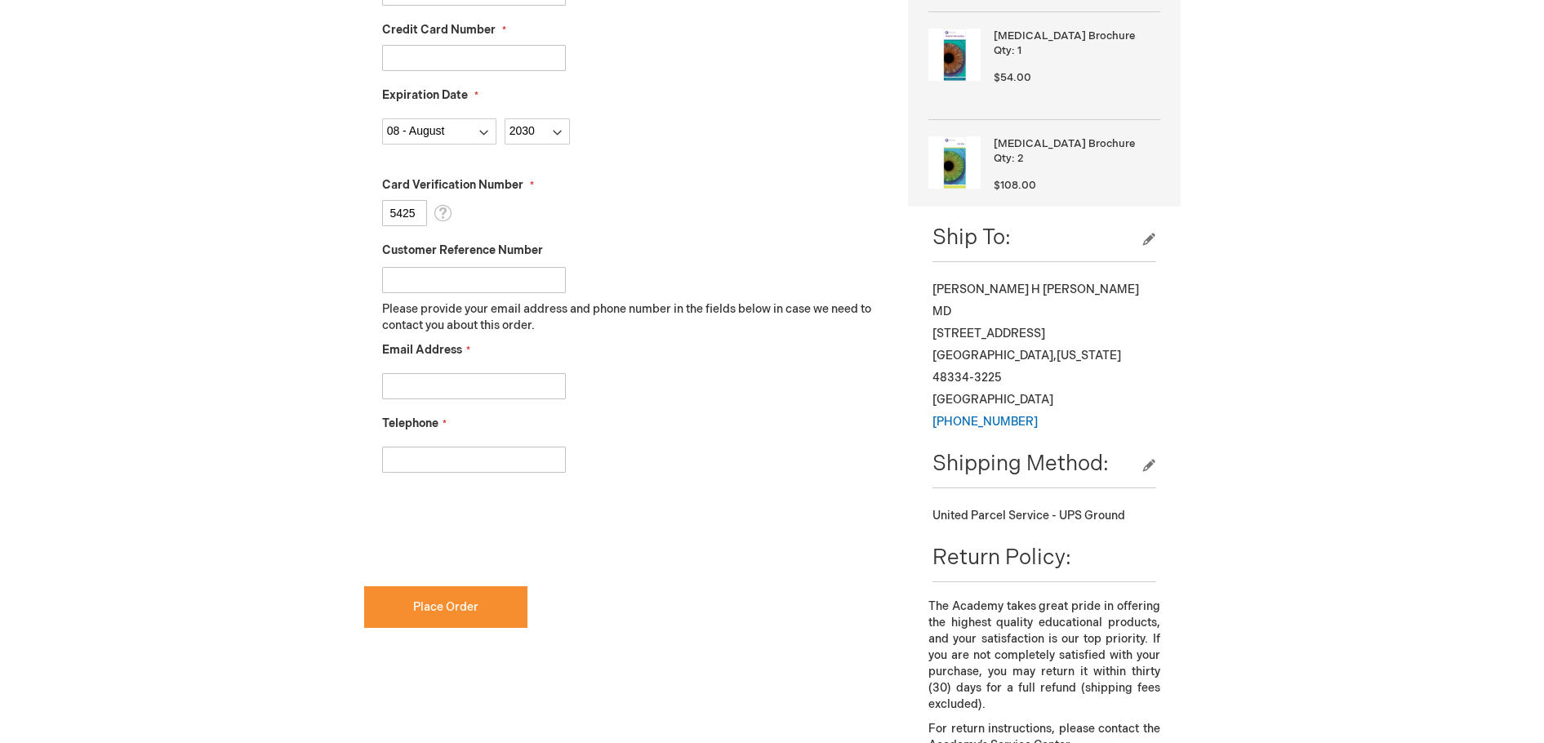
click at [437, 278] on input "Customer Reference Number" at bounding box center [474, 280] width 184 height 26
type input "Brochures 10/02/25"
click at [478, 390] on input "Email Address" at bounding box center [474, 386] width 184 height 26
type input "ckelly@bergmanporretta.com"
click at [514, 465] on input "Telephone" at bounding box center [474, 460] width 184 height 26
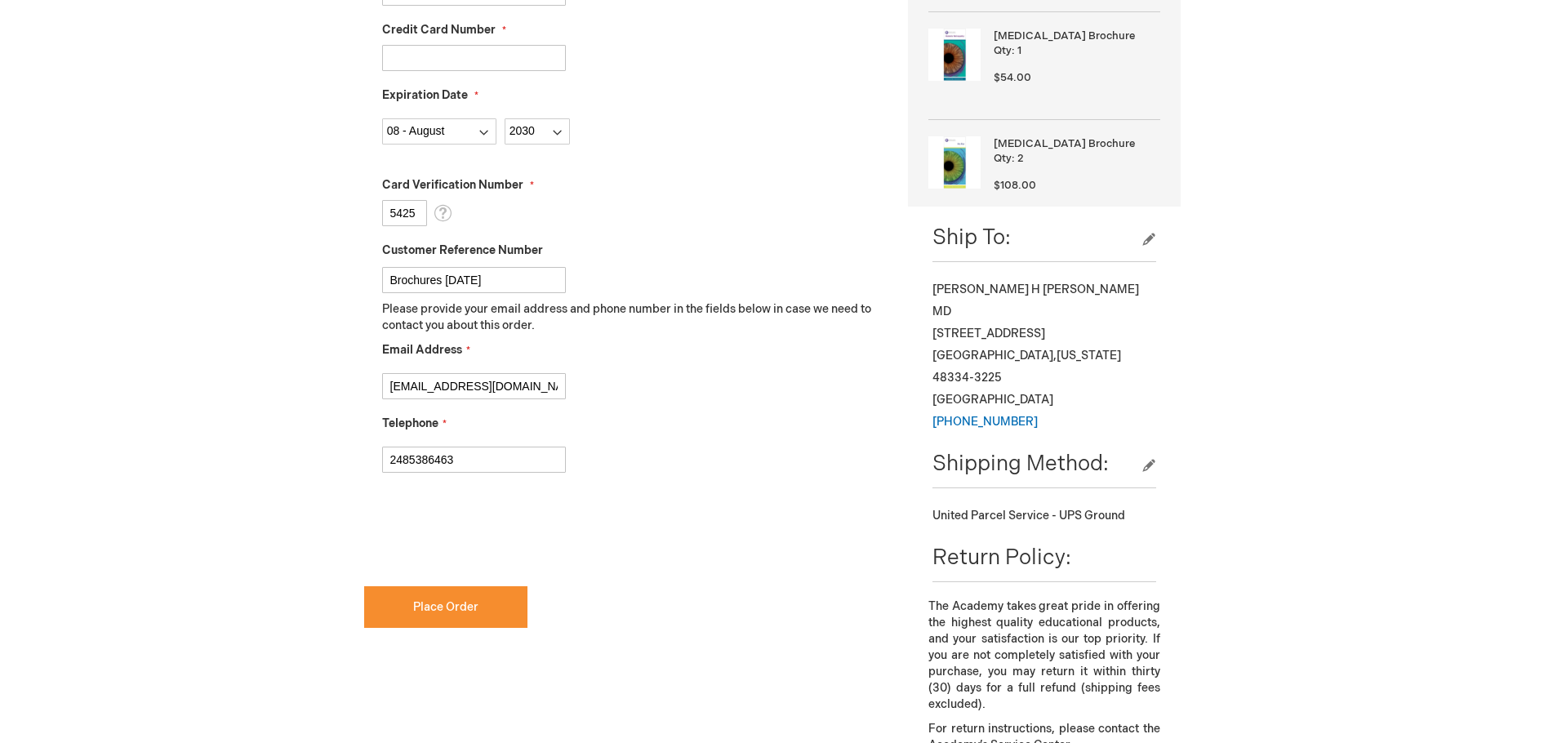
type input "2485386463"
checkbox input "true"
click at [457, 604] on span "Place Order" at bounding box center [445, 607] width 65 height 14
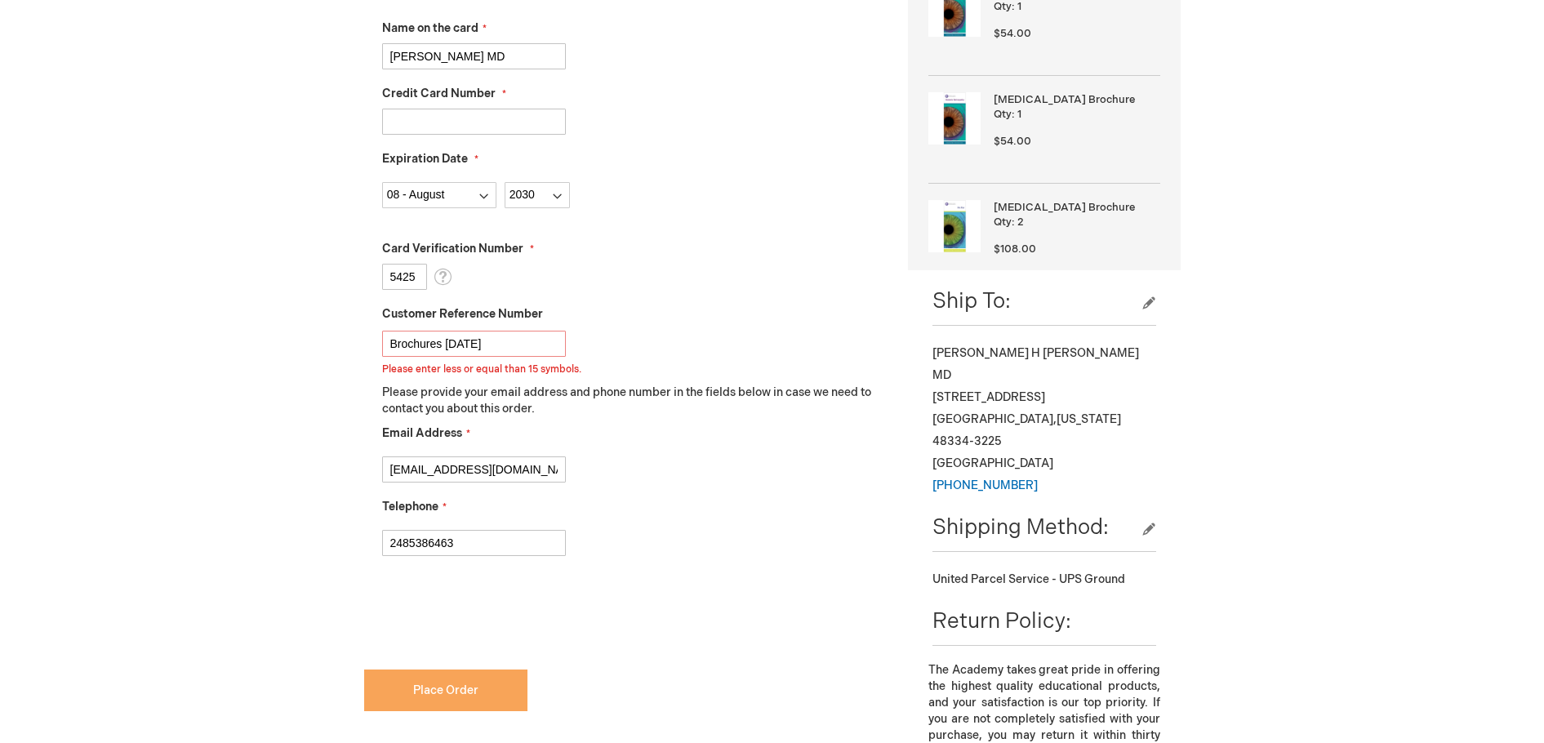
scroll to position [459, 0]
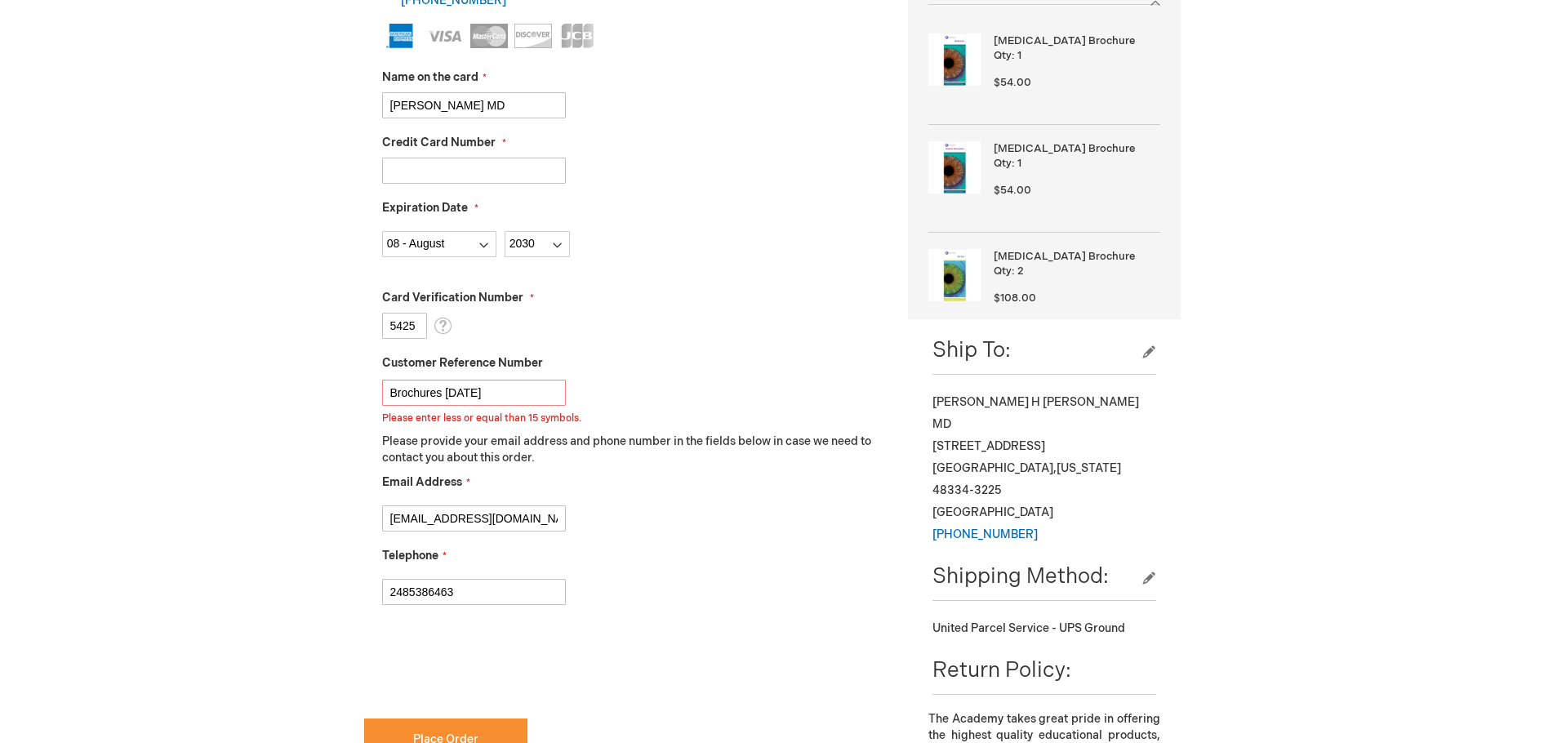
drag, startPoint x: 446, startPoint y: 389, endPoint x: 261, endPoint y: 390, distance: 184.6
click at [261, 390] on div "Ronald Bergman Log Out Search My Cart 8 8 items CLOSE RECENTLY ADDED ITEM(S) Cl…" at bounding box center [772, 500] width 1544 height 1919
type input "[DATE]"
click at [490, 725] on button "Place Order" at bounding box center [445, 740] width 163 height 42
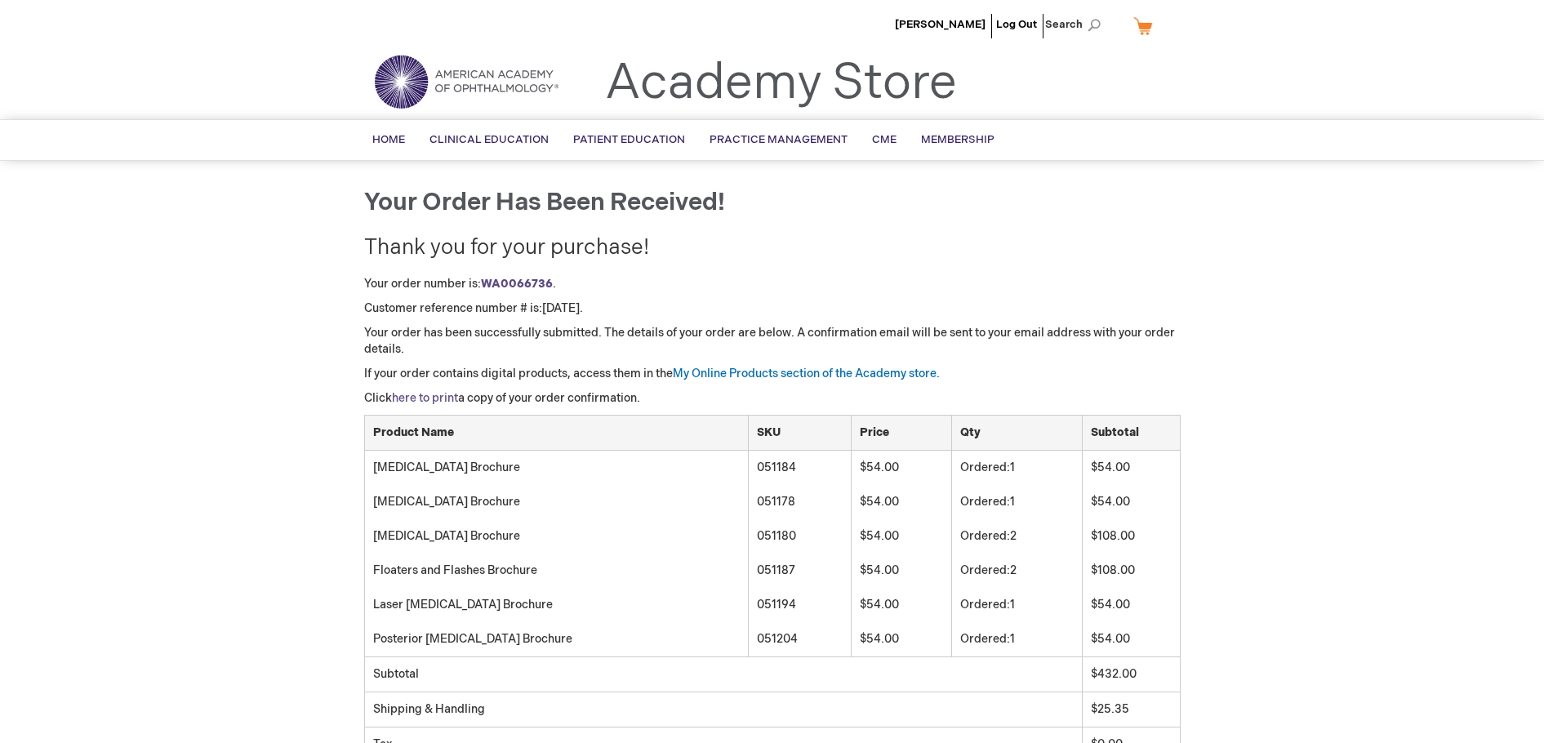
click at [421, 398] on link "here to print" at bounding box center [425, 398] width 66 height 14
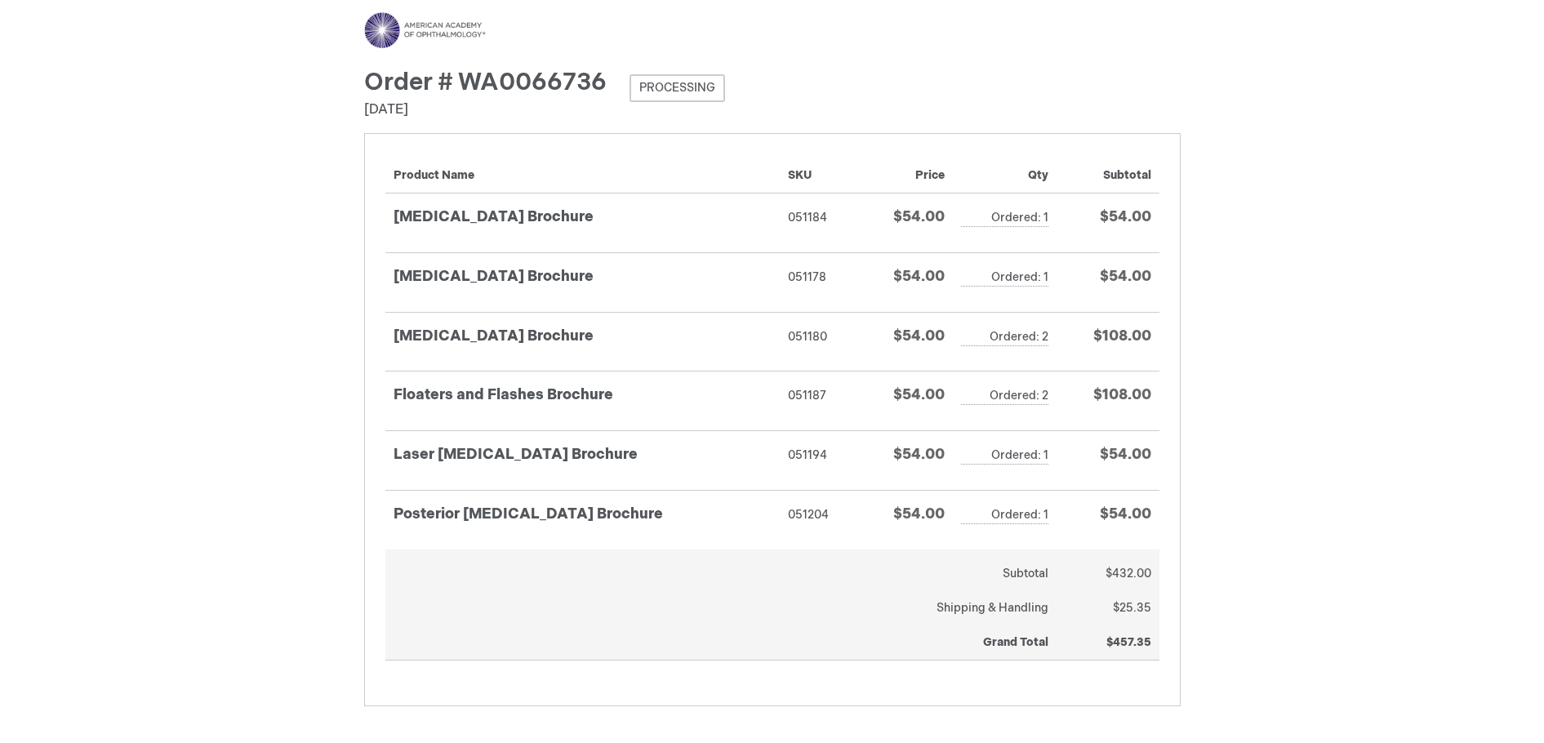
click at [1275, 244] on div "Menu Search Search × Advanced Search Search Account Toggle Nav" at bounding box center [772, 540] width 1544 height 1081
click at [158, 265] on div "Menu Search Search × Advanced Search Search Account Toggle Nav" at bounding box center [772, 540] width 1544 height 1081
